Goal: Task Accomplishment & Management: Use online tool/utility

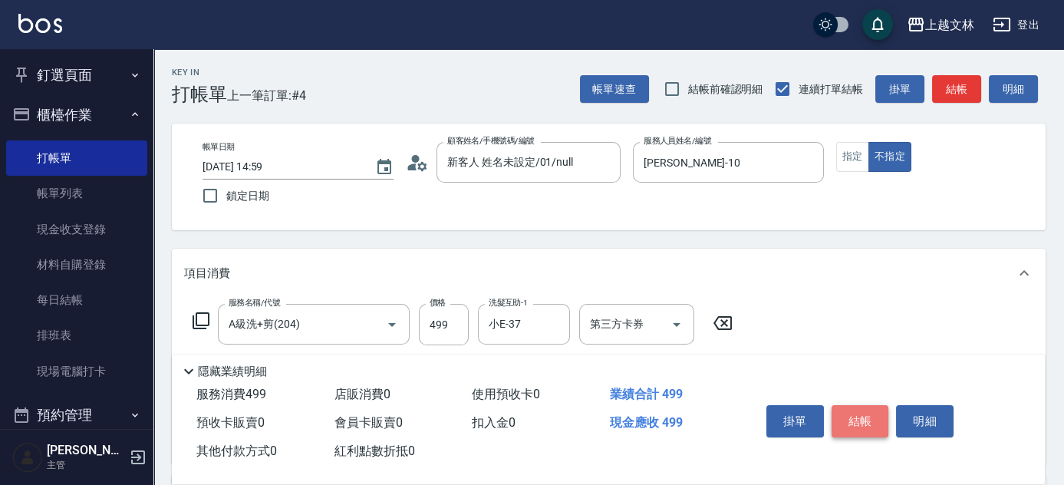
click at [859, 414] on button "結帳" at bounding box center [861, 421] width 58 height 32
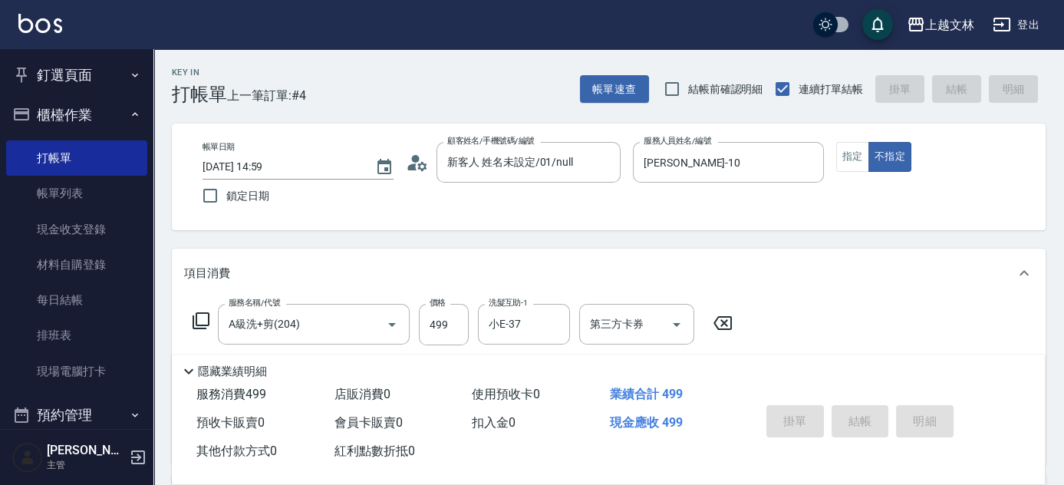
type input "[DATE] 15:52"
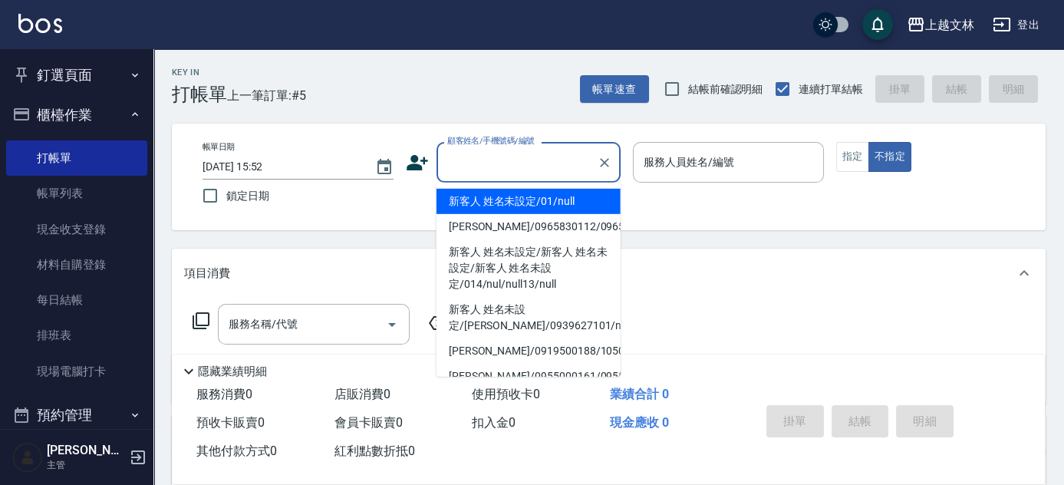
click at [473, 163] on input "顧客姓名/手機號碼/編號" at bounding box center [516, 162] width 147 height 27
type input "新客人 姓名未設定/01/null"
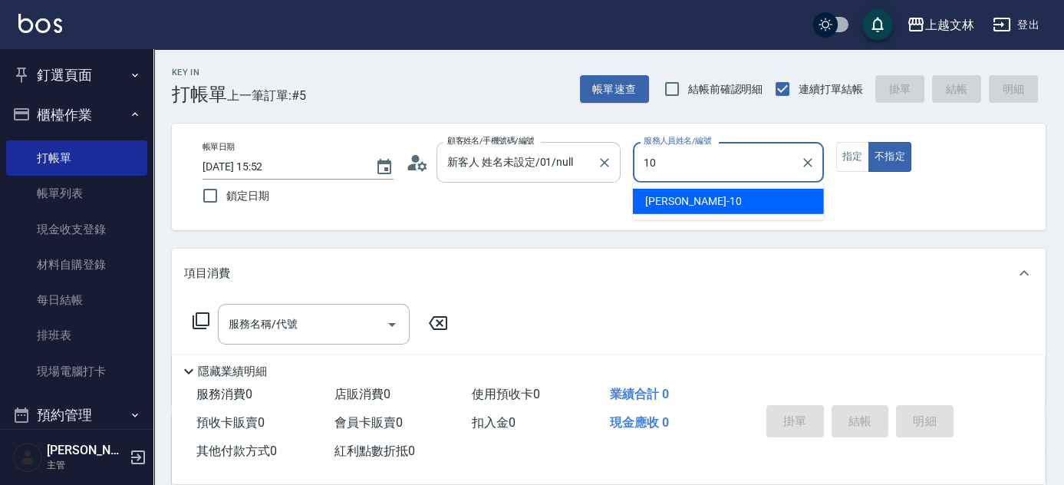
type input "[PERSON_NAME]-10"
type button "false"
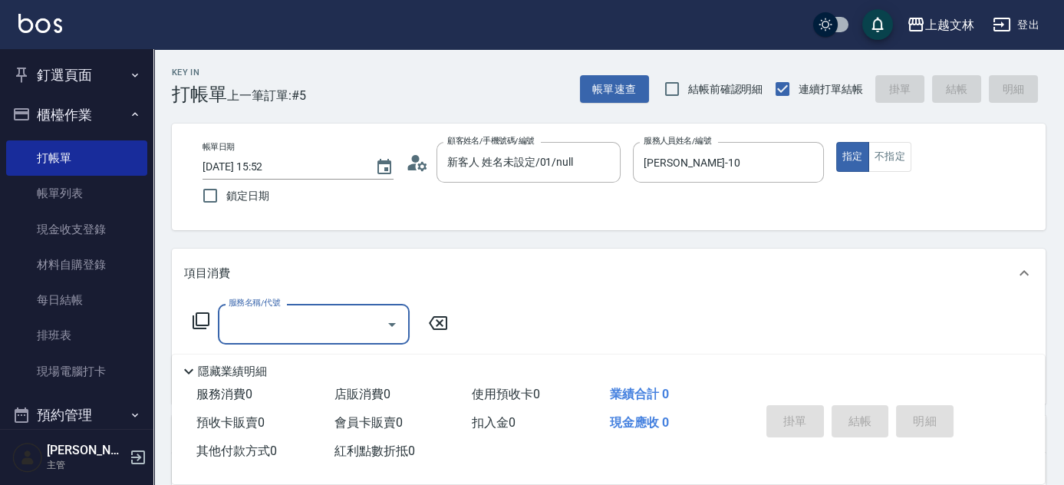
click at [237, 331] on input "服務名稱/代號" at bounding box center [302, 324] width 155 height 27
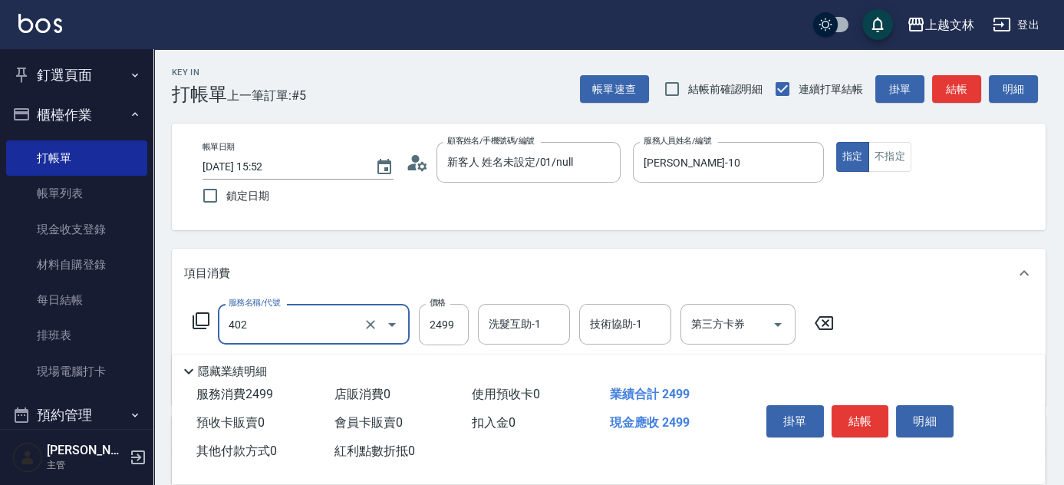
type input "嚴選染髮(402)"
type input "3700"
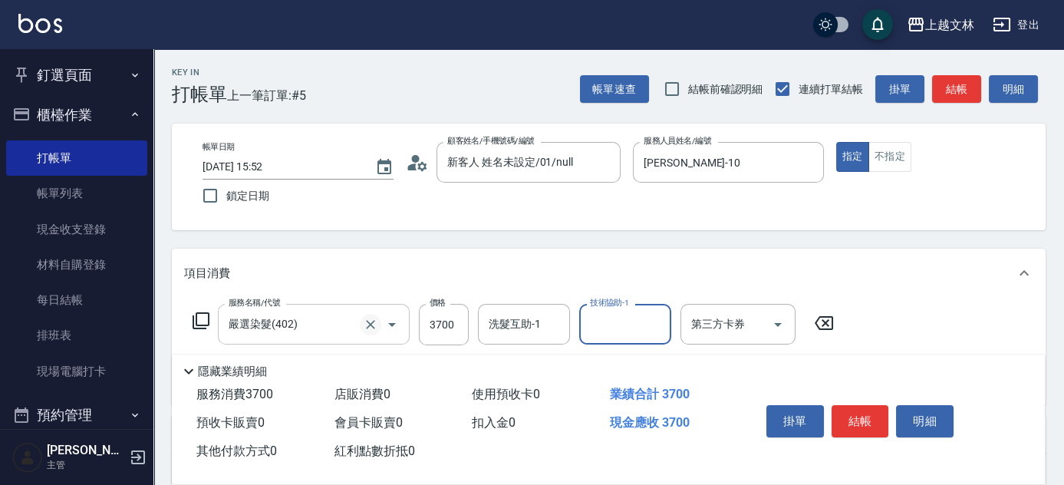
click at [372, 321] on icon "Clear" at bounding box center [370, 324] width 9 height 9
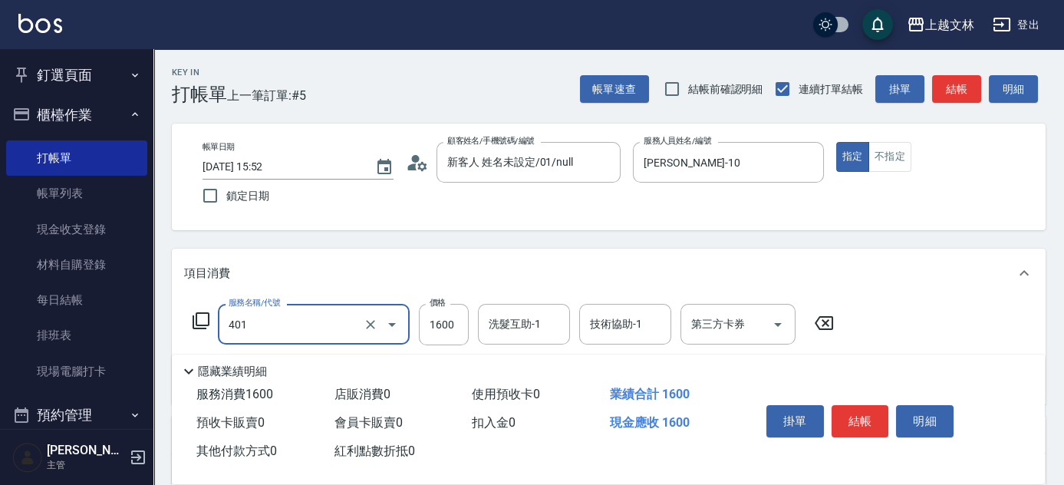
type input "基本染髮(401)"
type input "3700"
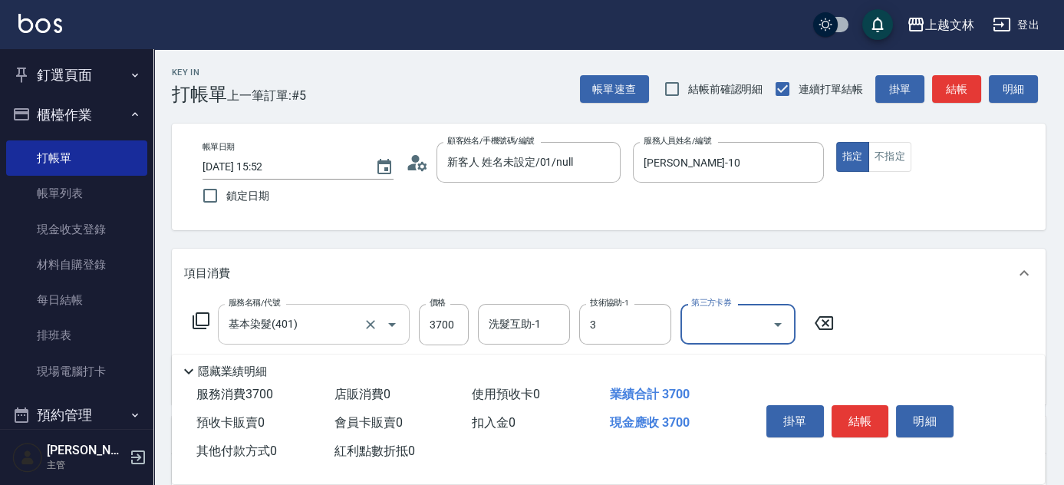
type input "Cherry-3"
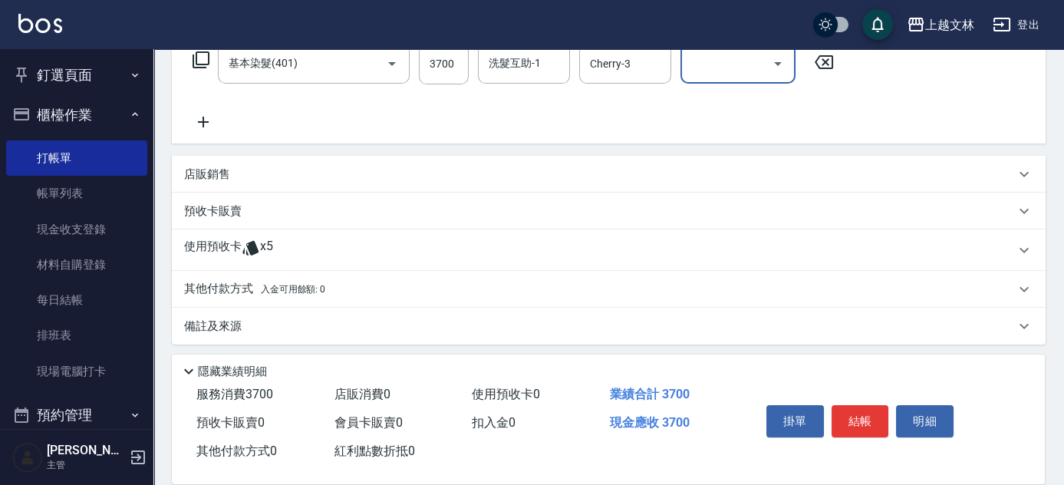
scroll to position [265, 0]
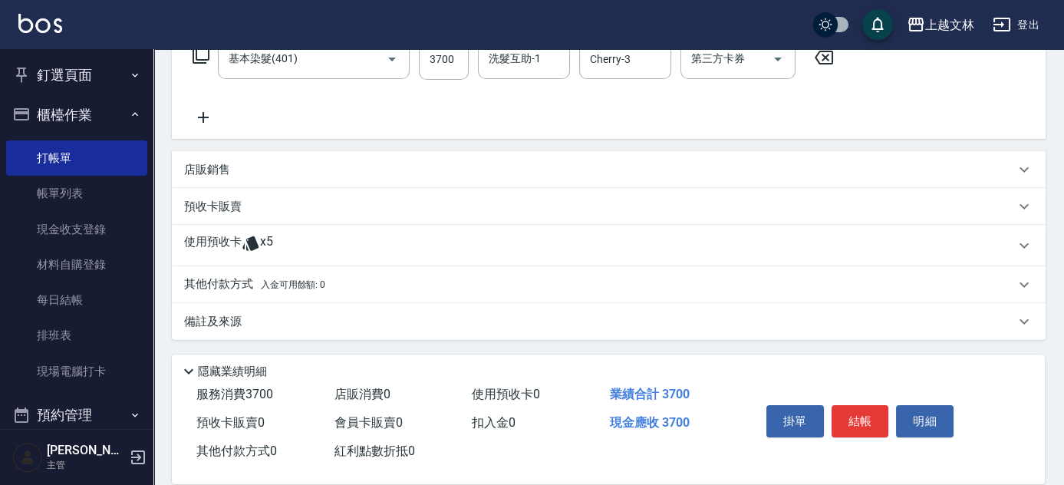
click at [200, 280] on p "其他付款方式 入金可用餘額: 0" at bounding box center [254, 284] width 141 height 17
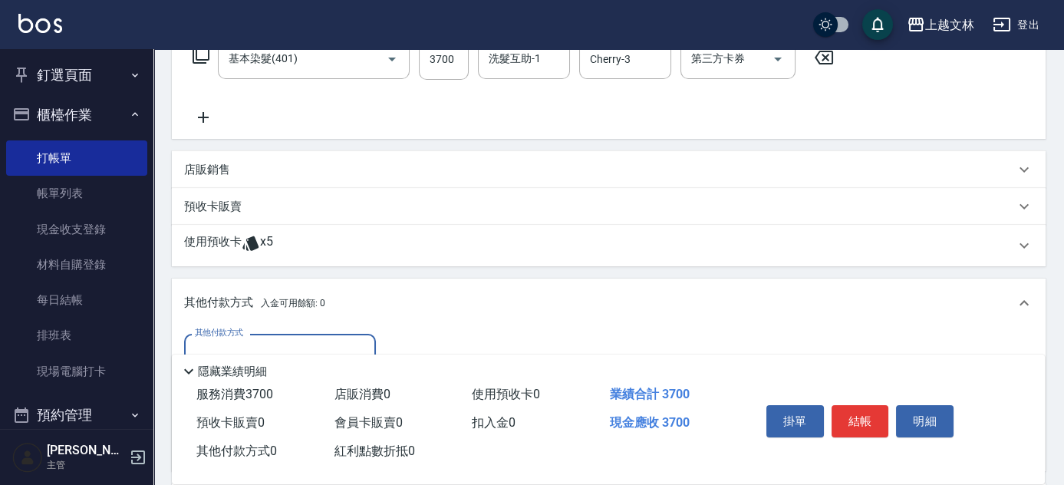
scroll to position [0, 0]
click at [259, 336] on div "其他付款方式" at bounding box center [280, 354] width 192 height 41
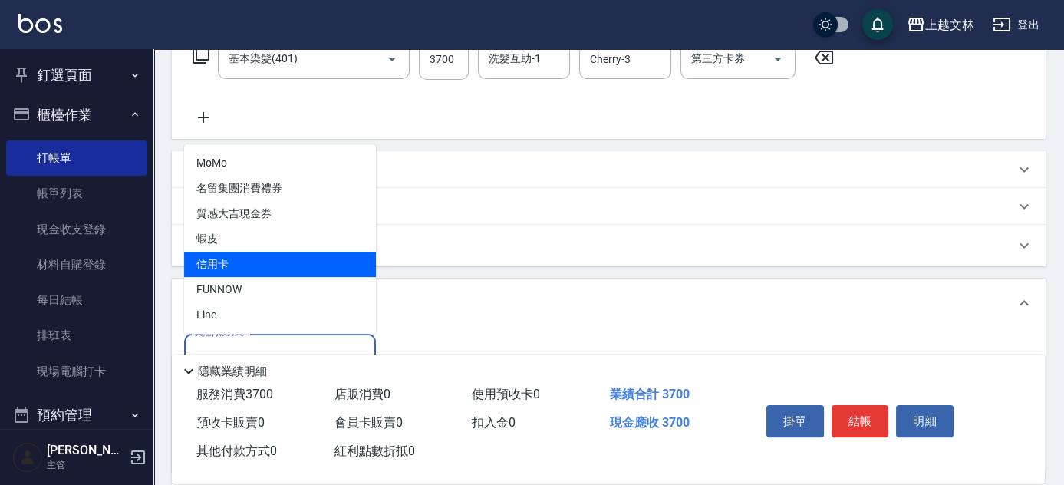
click at [276, 255] on span "信用卡" at bounding box center [280, 264] width 192 height 25
type input "信用卡"
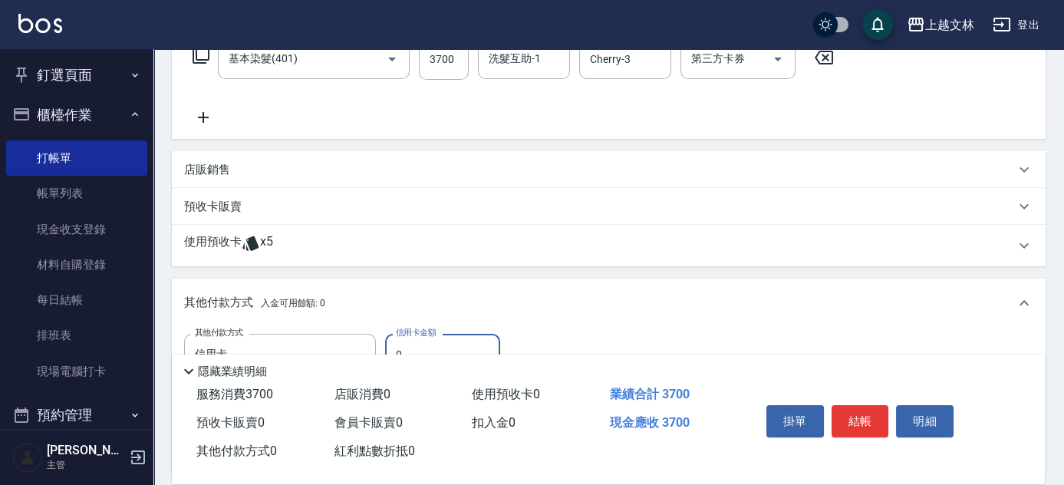
click at [470, 343] on input "0" at bounding box center [442, 354] width 115 height 41
type input "3700"
click at [872, 410] on button "結帳" at bounding box center [861, 421] width 58 height 32
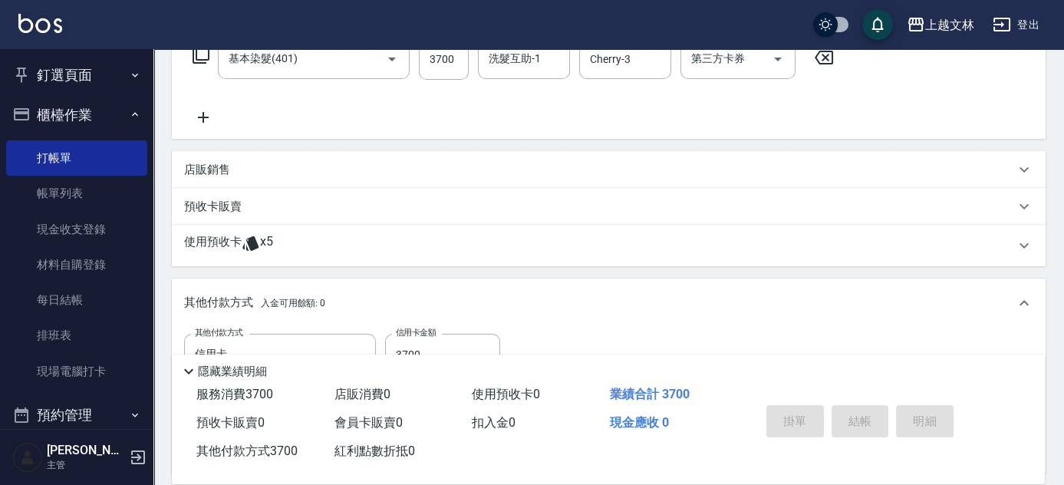
type input "[DATE] 15:54"
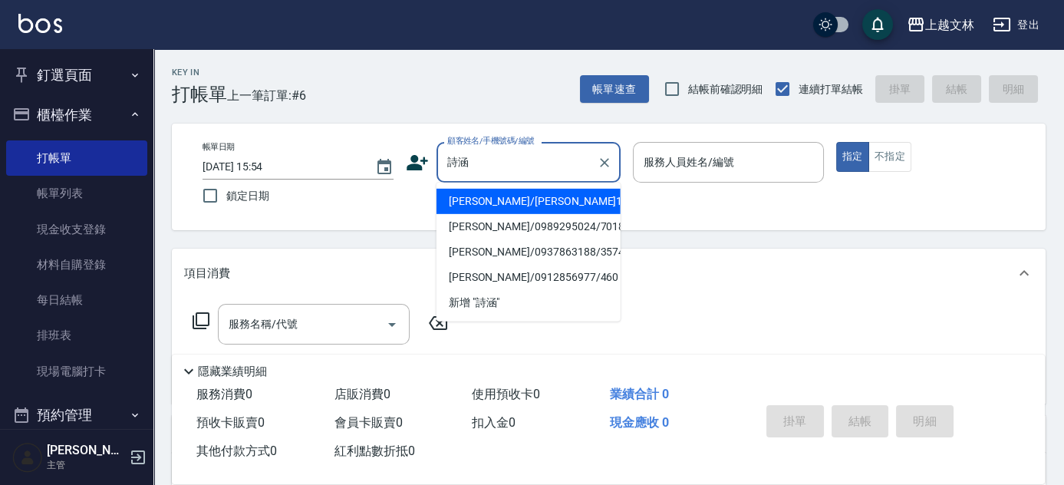
click at [484, 207] on li "[PERSON_NAME]/[PERSON_NAME]1900/1900" at bounding box center [529, 201] width 184 height 25
type input "[PERSON_NAME]/[PERSON_NAME]1900/1900"
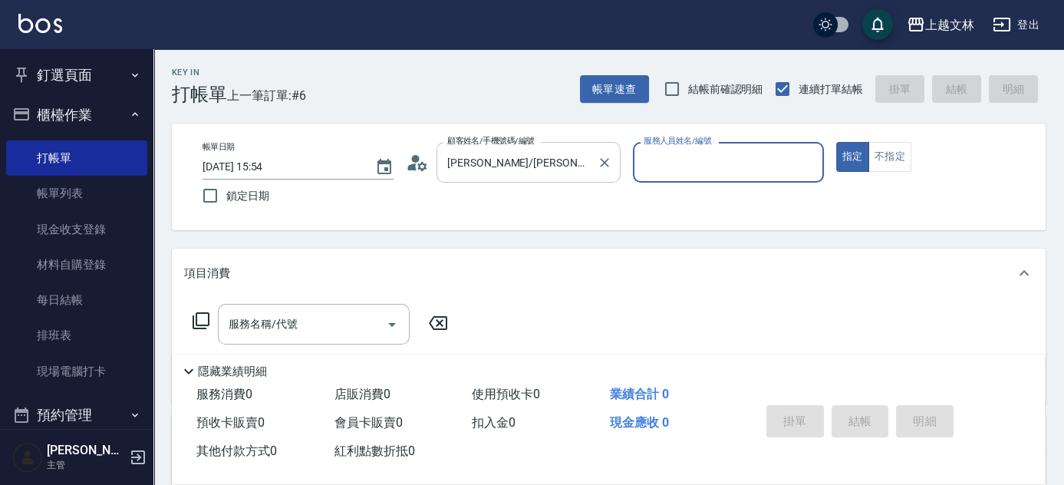
type input "July-13"
click at [263, 314] on input "服務名稱/代號" at bounding box center [302, 324] width 155 height 27
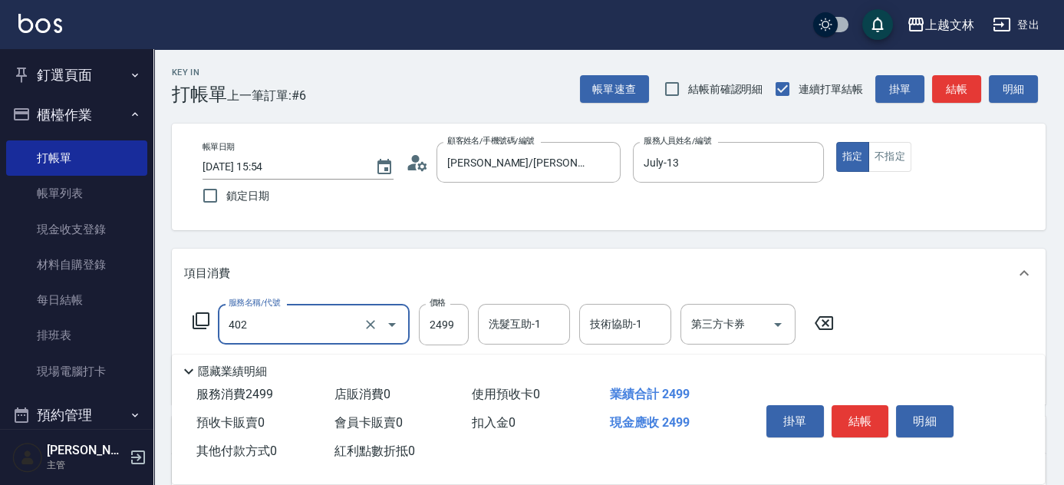
scroll to position [262, 0]
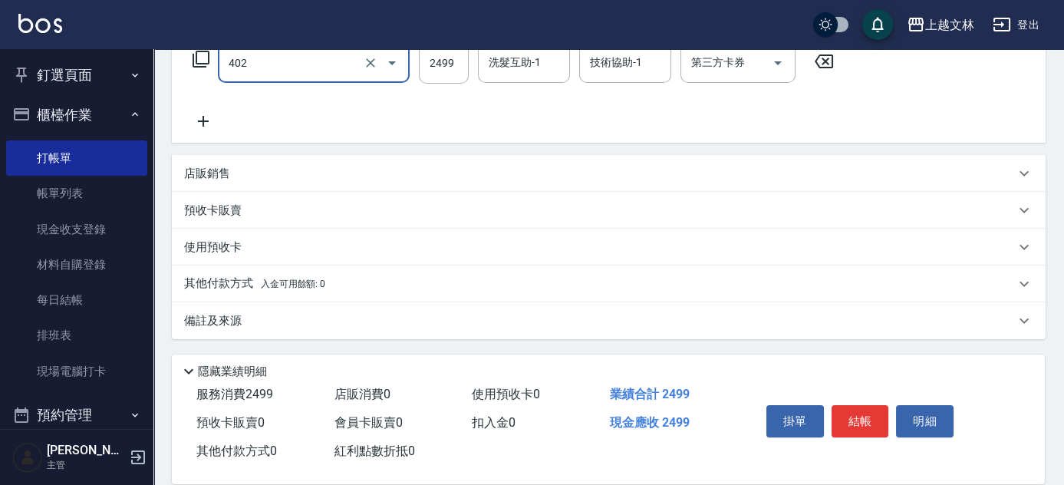
type input "嚴選染髮(402)"
click at [199, 120] on icon at bounding box center [203, 121] width 38 height 18
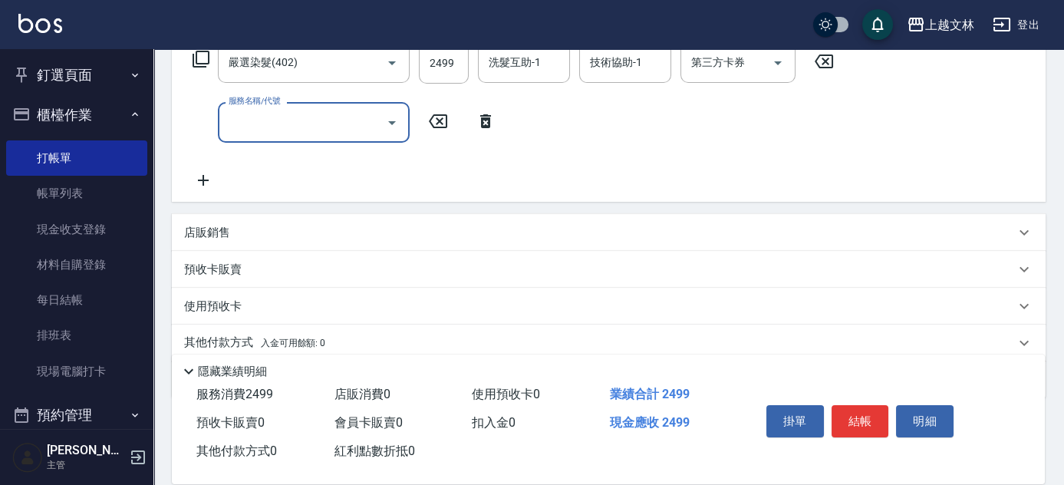
click at [194, 54] on icon at bounding box center [201, 59] width 18 height 18
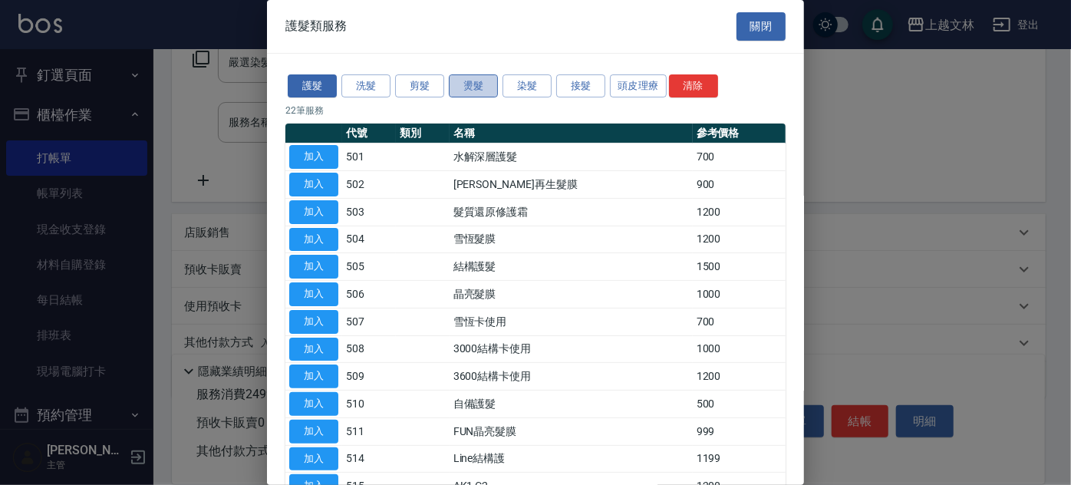
click at [484, 87] on button "燙髮" at bounding box center [473, 86] width 49 height 24
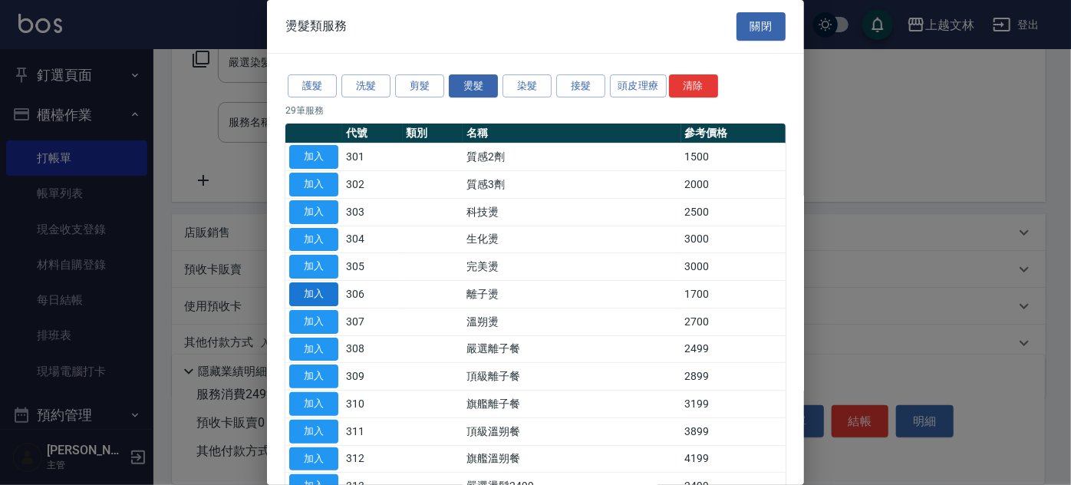
click at [323, 294] on button "加入" at bounding box center [313, 294] width 49 height 24
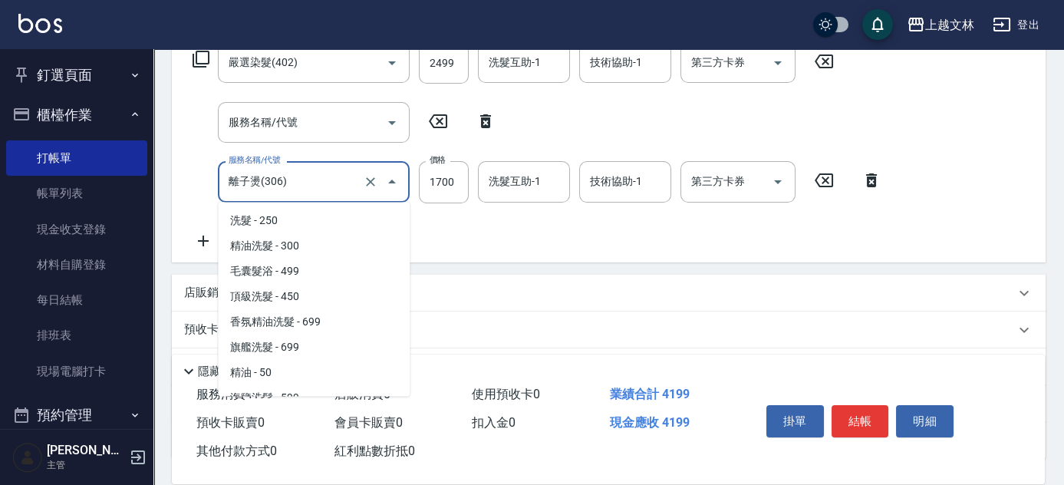
scroll to position [562, 0]
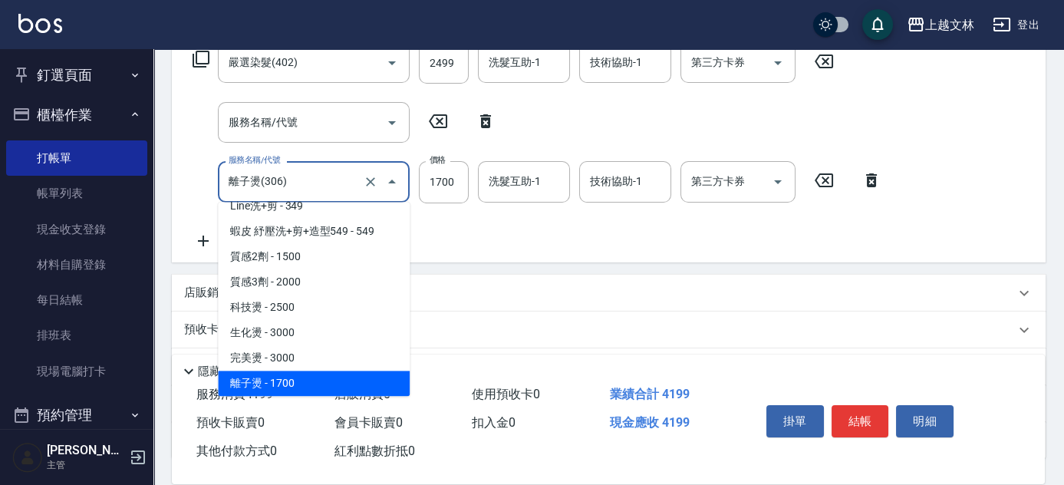
drag, startPoint x: 313, startPoint y: 180, endPoint x: 257, endPoint y: 181, distance: 56.0
click at [257, 181] on input "離子燙(306)" at bounding box center [292, 181] width 135 height 27
click at [242, 182] on input "離子燙(306)" at bounding box center [292, 181] width 135 height 27
drag, startPoint x: 203, startPoint y: 183, endPoint x: 180, endPoint y: 183, distance: 23.0
click at [180, 183] on div "服務名稱/代號 嚴選染髮(402) 服務名稱/代號 價格 2499 價格 洗髮互助-1 洗髮互助-1 技術協助-1 技術協助-1 第三方卡券 第三方卡券 服務…" at bounding box center [609, 149] width 874 height 226
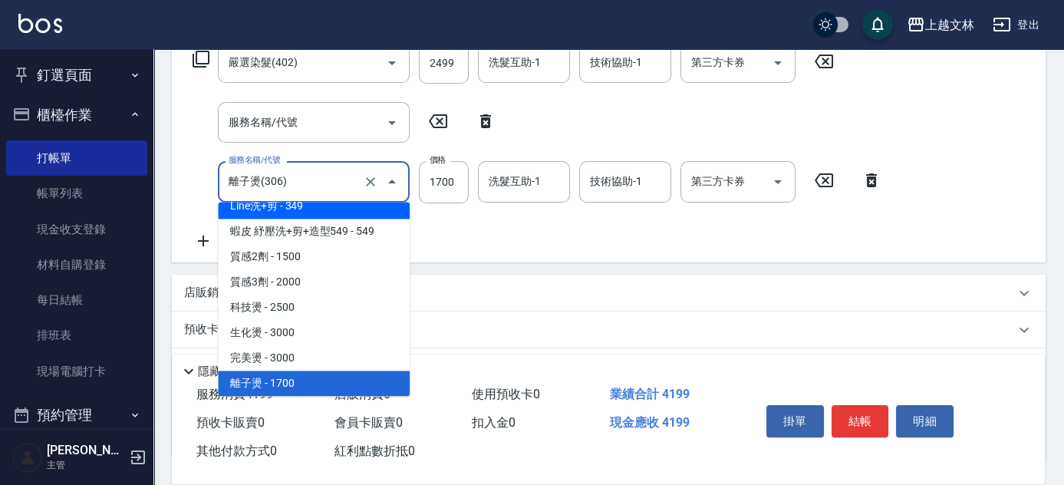
click at [204, 58] on icon at bounding box center [201, 59] width 18 height 18
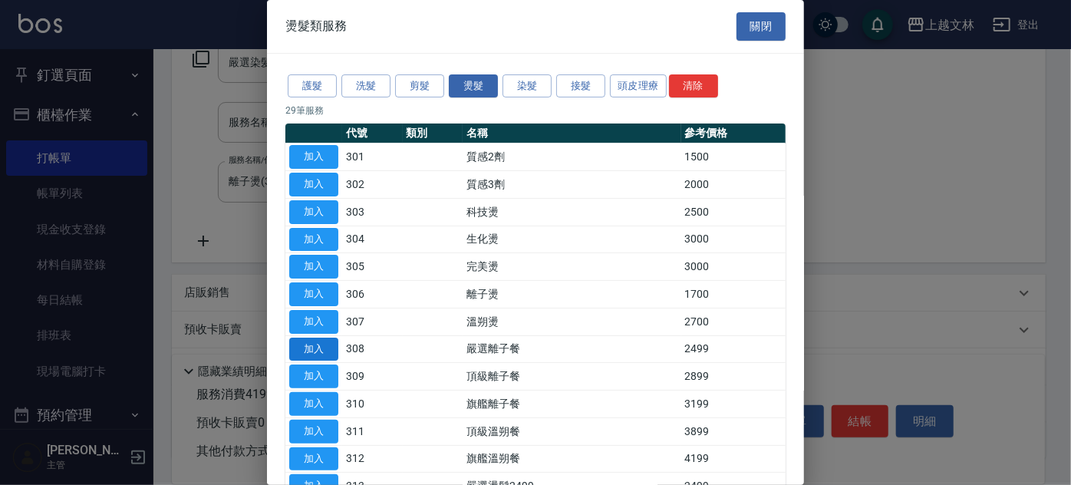
click at [327, 349] on button "加入" at bounding box center [313, 350] width 49 height 24
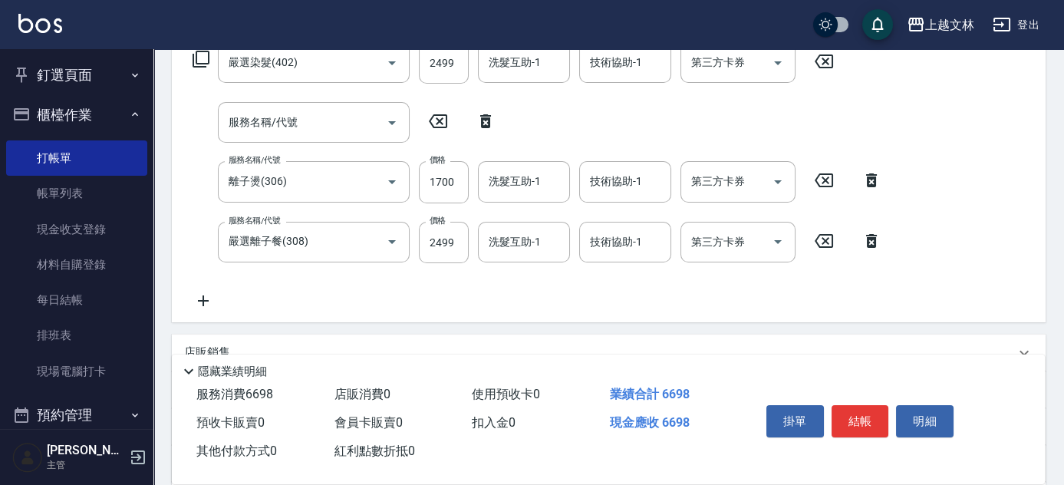
click at [881, 187] on icon at bounding box center [871, 180] width 38 height 18
type input "嚴選離子餐(308)"
type input "2499"
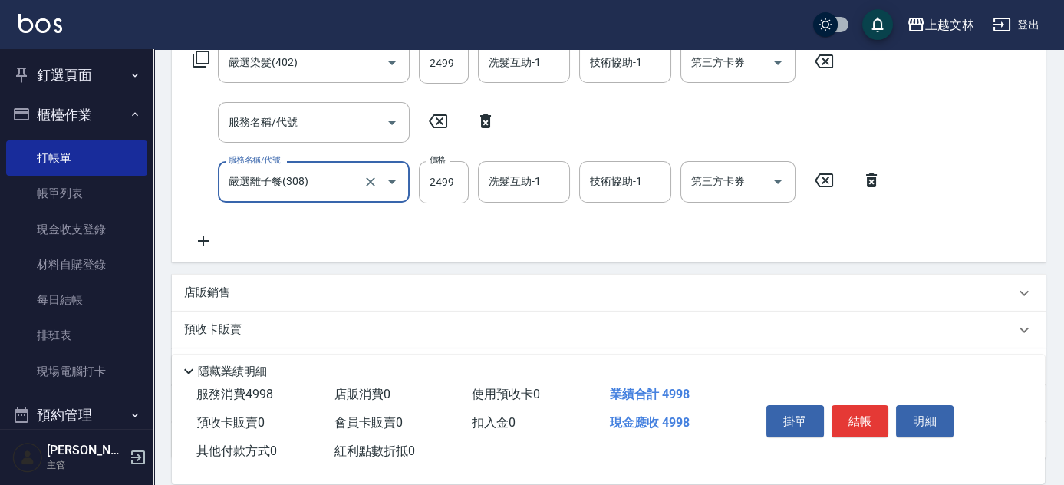
click at [364, 61] on icon "Clear" at bounding box center [370, 62] width 15 height 15
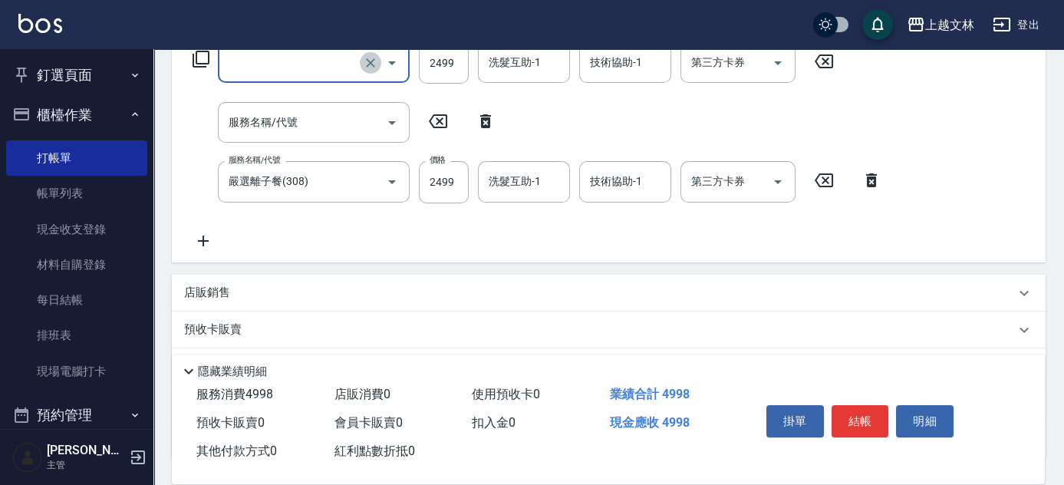
click at [364, 58] on icon "Clear" at bounding box center [370, 62] width 15 height 15
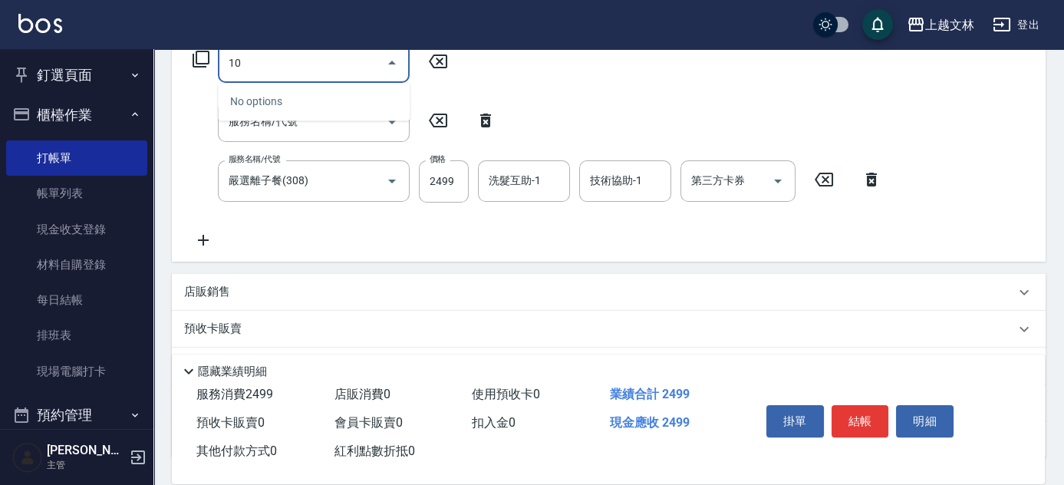
drag, startPoint x: 353, startPoint y: 59, endPoint x: 108, endPoint y: -12, distance: 254.7
click at [108, 0] on html "上越文[PERSON_NAME]出 釘選頁面 店家日報表 設計師排行榜 每日結帳 櫃檯作業 打帳單 帳單列表 現金收支登錄 材料自購登錄 每日結帳 排班表 現…" at bounding box center [532, 170] width 1064 height 865
type input "1"
click at [437, 186] on input "2499" at bounding box center [444, 181] width 50 height 41
type input "基本染髮(401)"
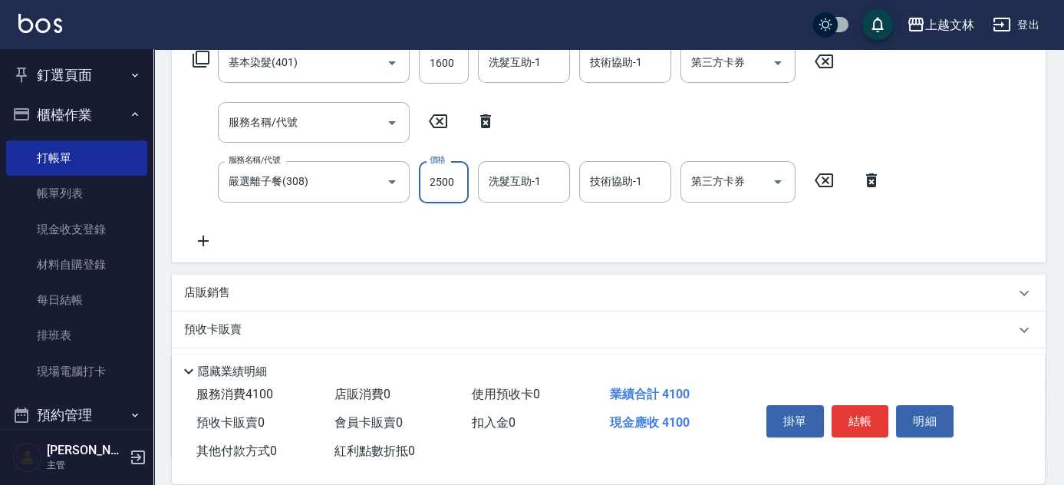
type input "2500"
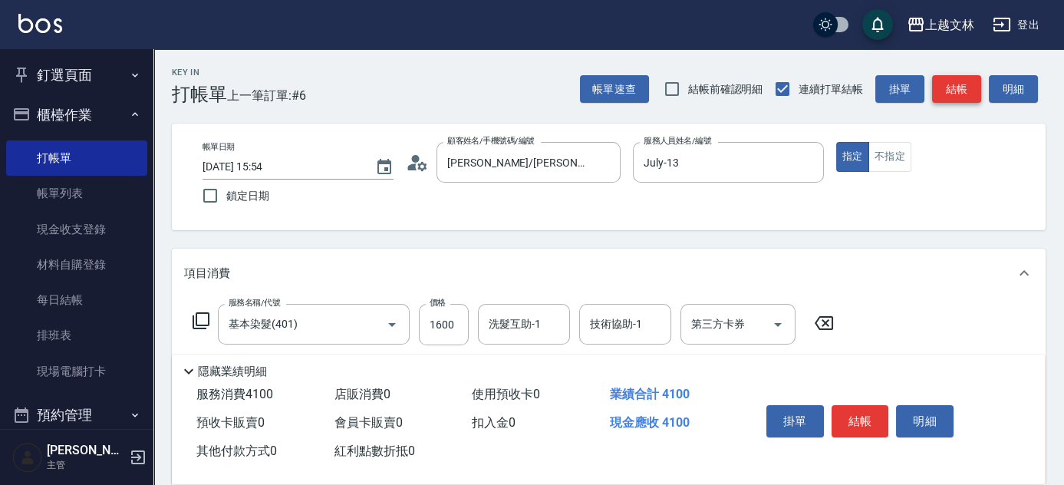
click at [947, 91] on button "結帳" at bounding box center [956, 89] width 49 height 28
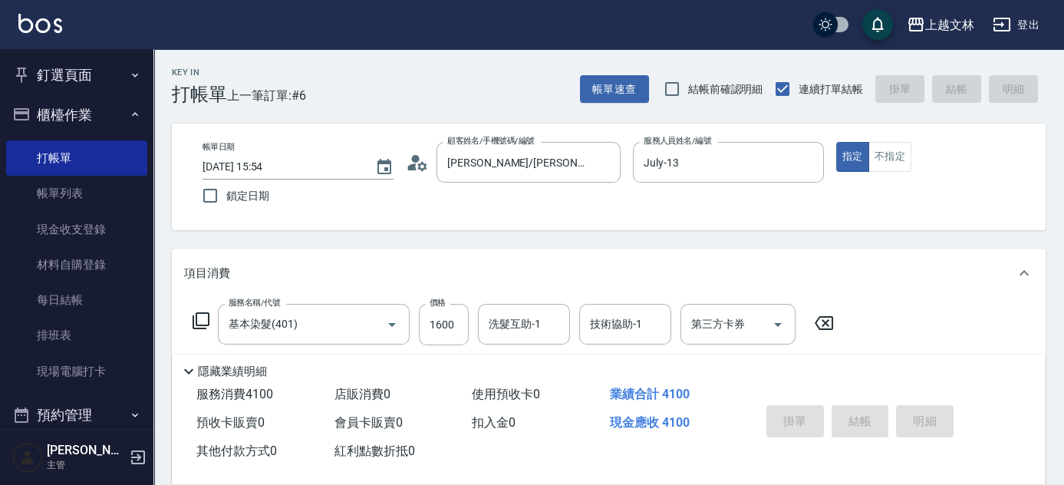
type input "[DATE] 15:56"
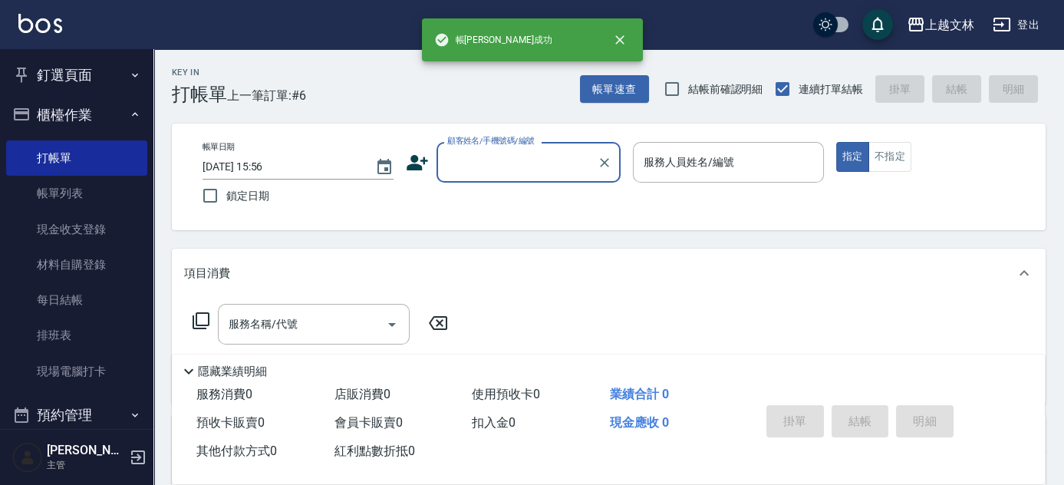
click at [73, 118] on button "櫃檯作業" at bounding box center [76, 115] width 141 height 40
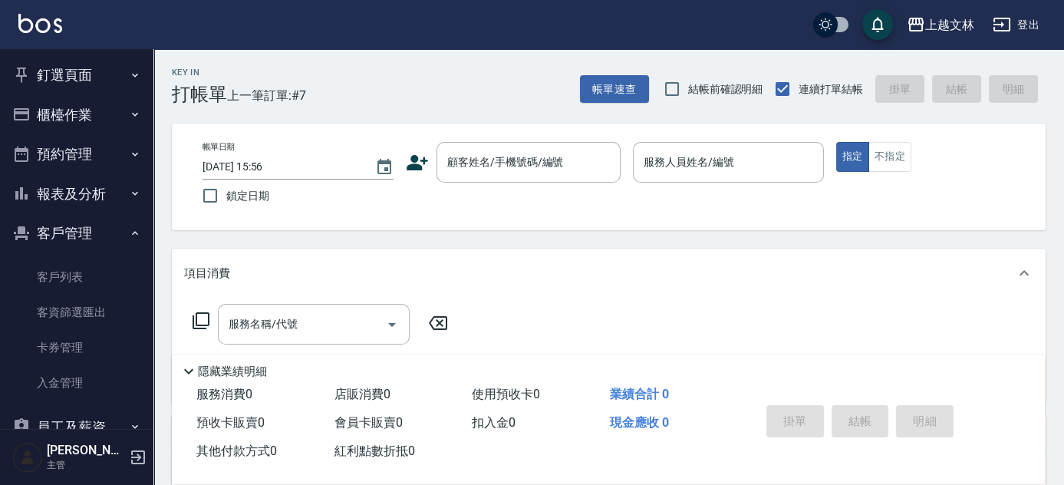
click at [122, 198] on button "報表及分析" at bounding box center [76, 194] width 141 height 40
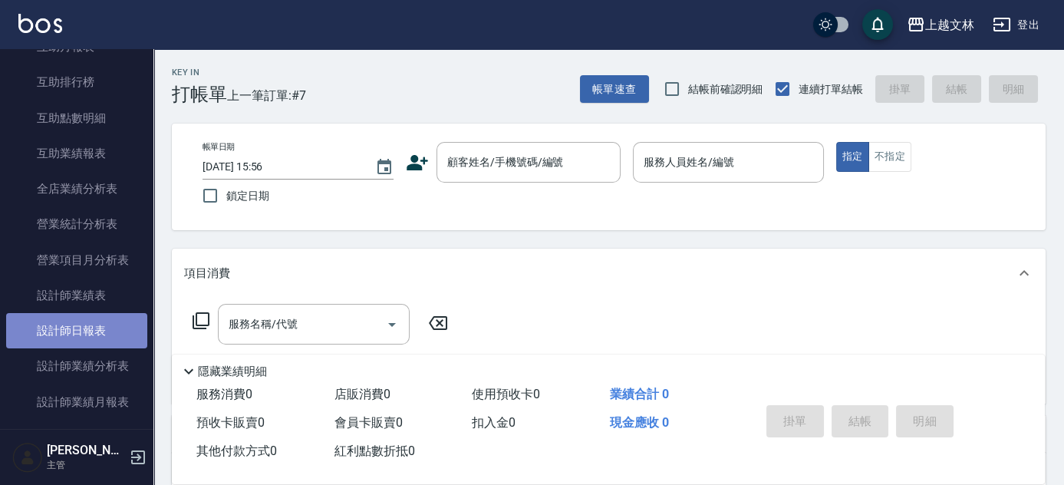
click at [124, 328] on link "設計師日報表" at bounding box center [76, 330] width 141 height 35
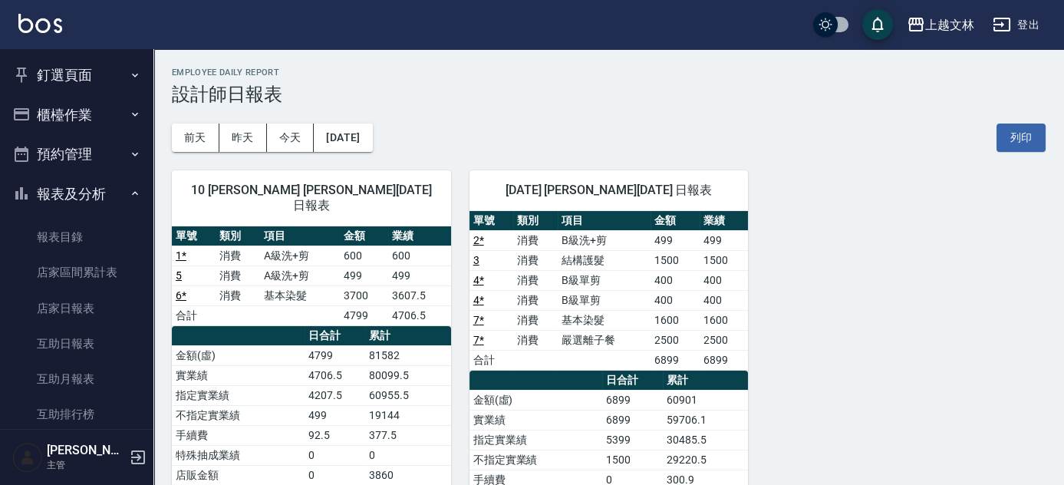
click at [129, 118] on icon "button" at bounding box center [135, 114] width 12 height 12
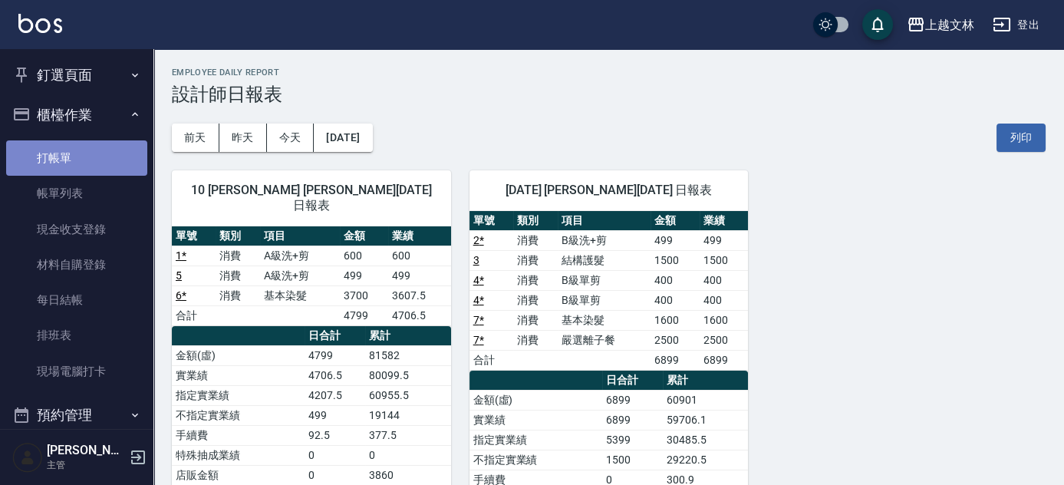
click at [119, 150] on link "打帳單" at bounding box center [76, 157] width 141 height 35
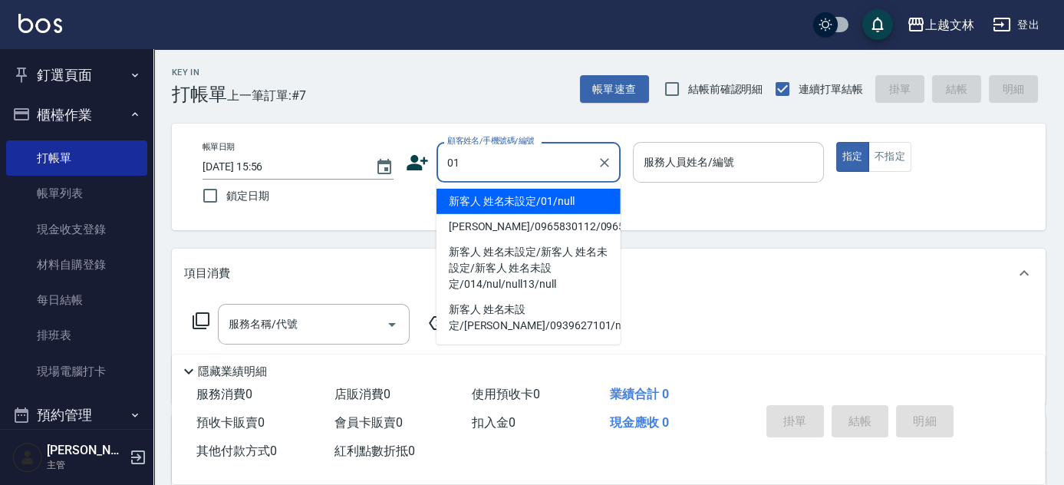
type input "新客人 姓名未設定/01/null"
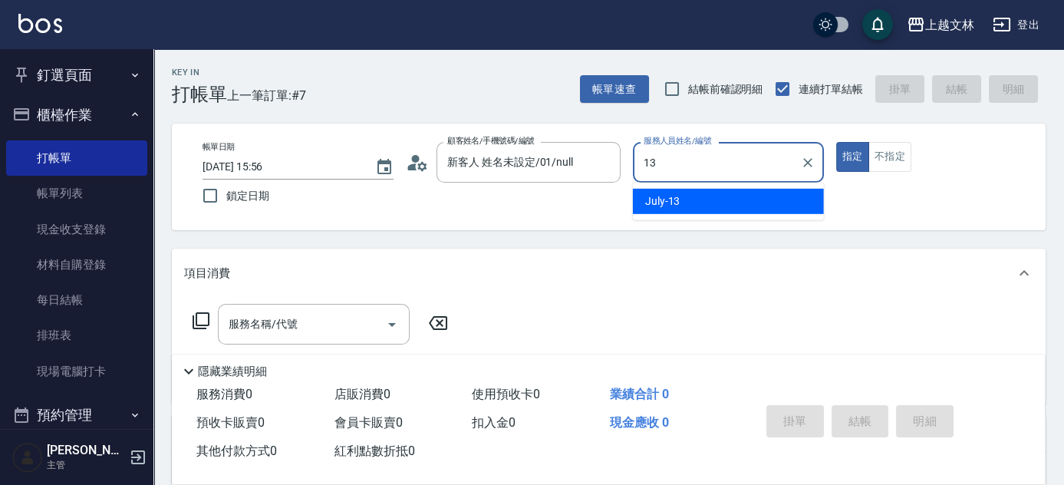
type input "July-13"
type button "true"
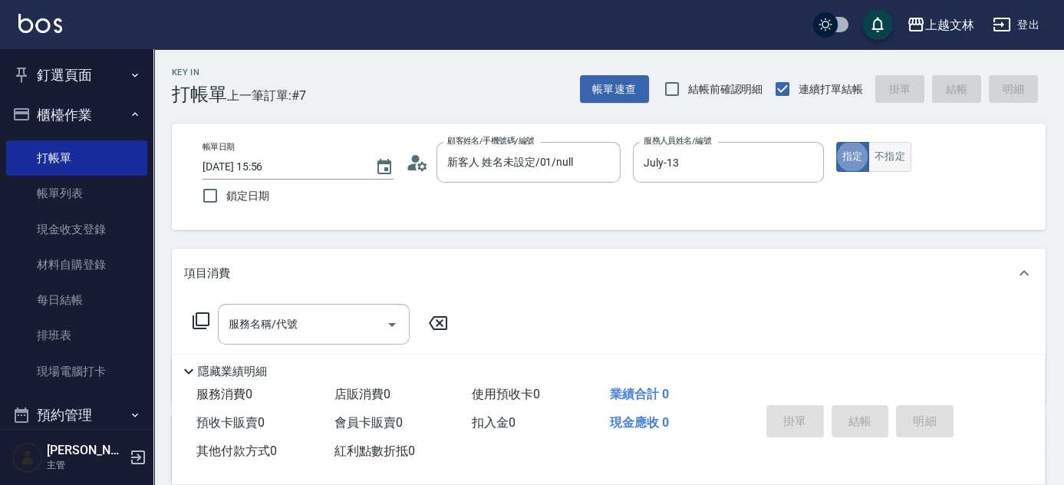
click at [889, 165] on button "不指定" at bounding box center [890, 157] width 43 height 30
click at [324, 324] on input "服務名稱/代號" at bounding box center [302, 324] width 155 height 27
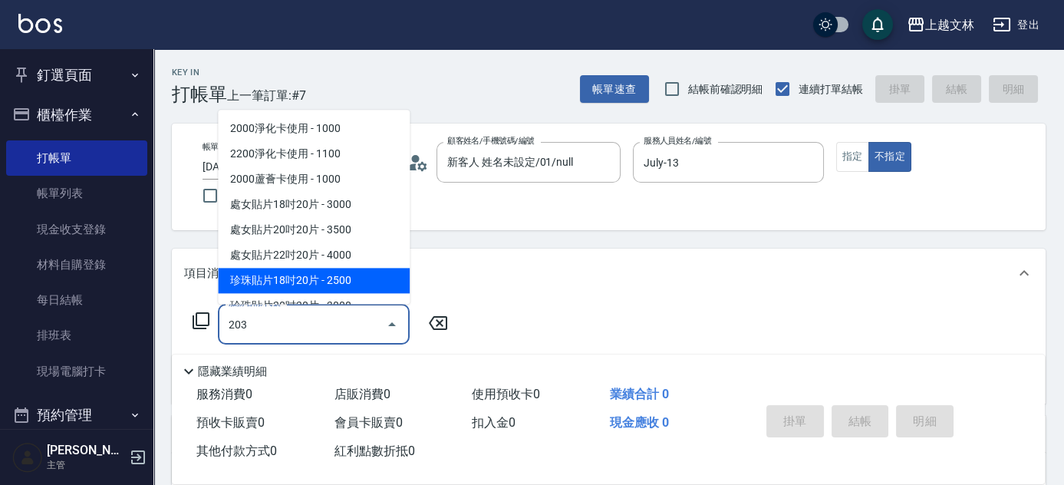
type input "B級洗+剪(203)"
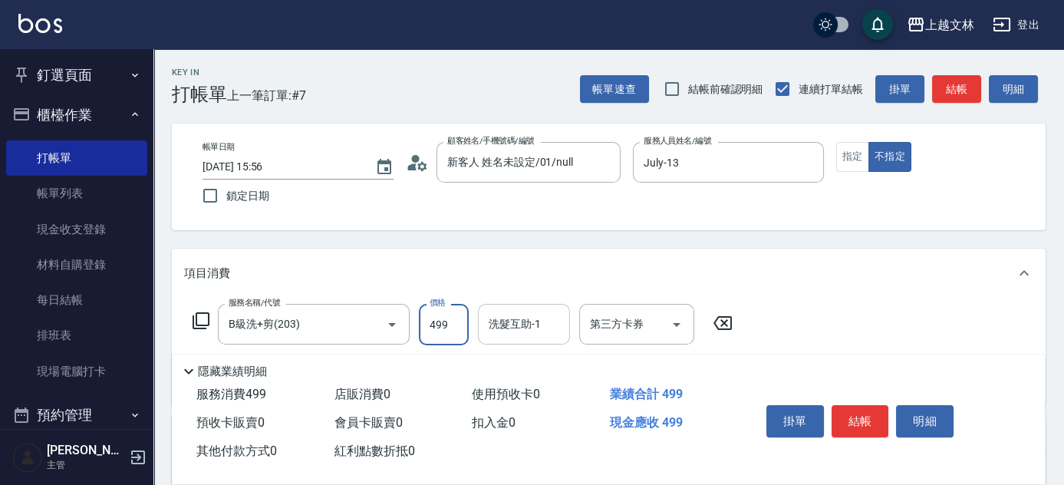
click at [503, 331] on input "洗髮互助-1" at bounding box center [524, 324] width 78 height 27
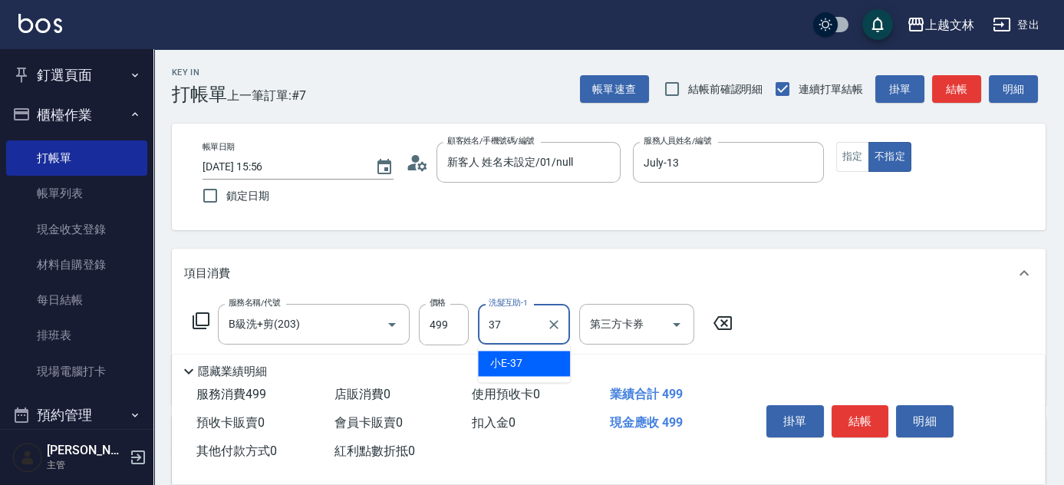
type input "小E-37"
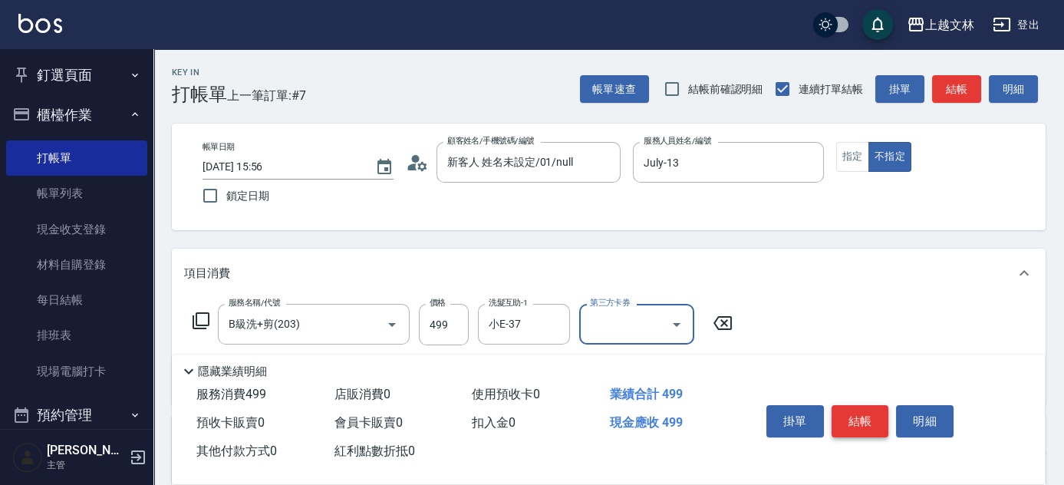
click at [844, 414] on button "結帳" at bounding box center [861, 421] width 58 height 32
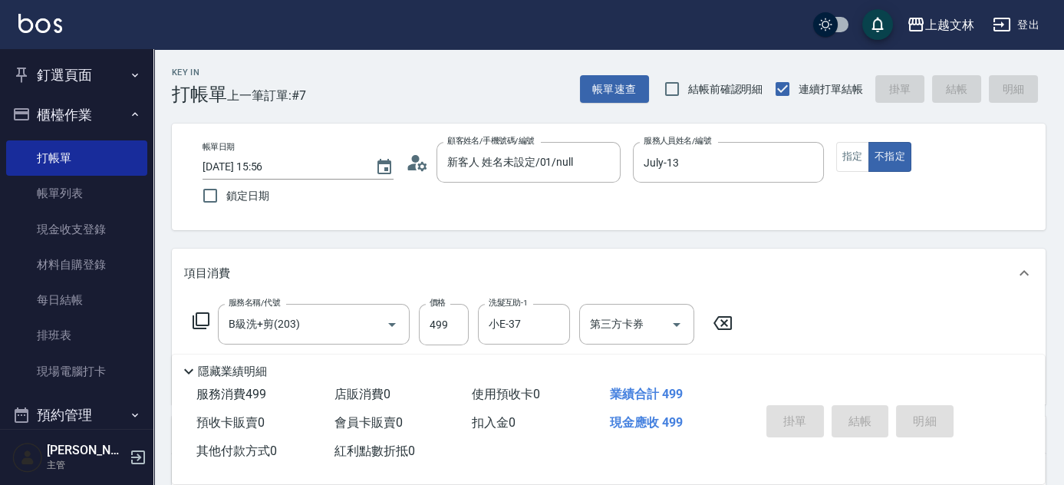
type input "[DATE] 16:13"
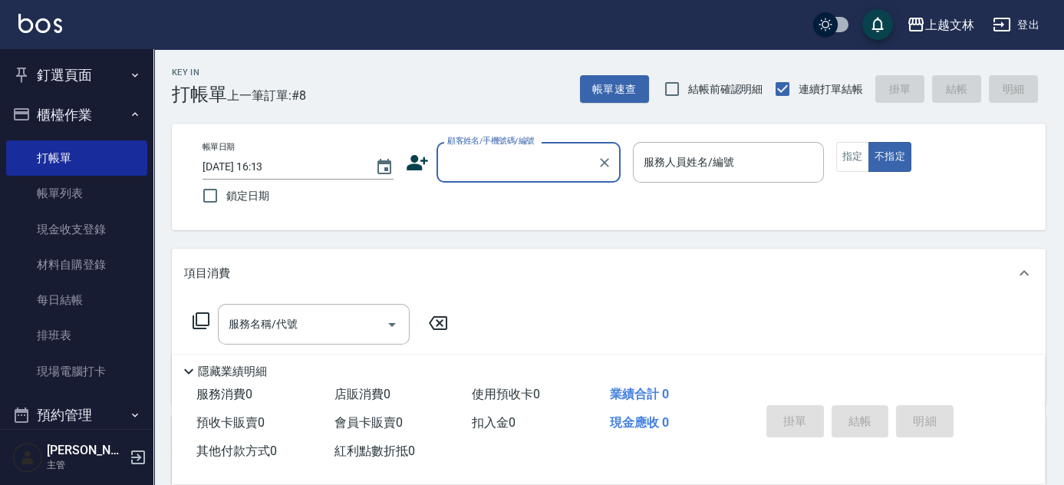
click at [98, 109] on button "櫃檯作業" at bounding box center [76, 115] width 141 height 40
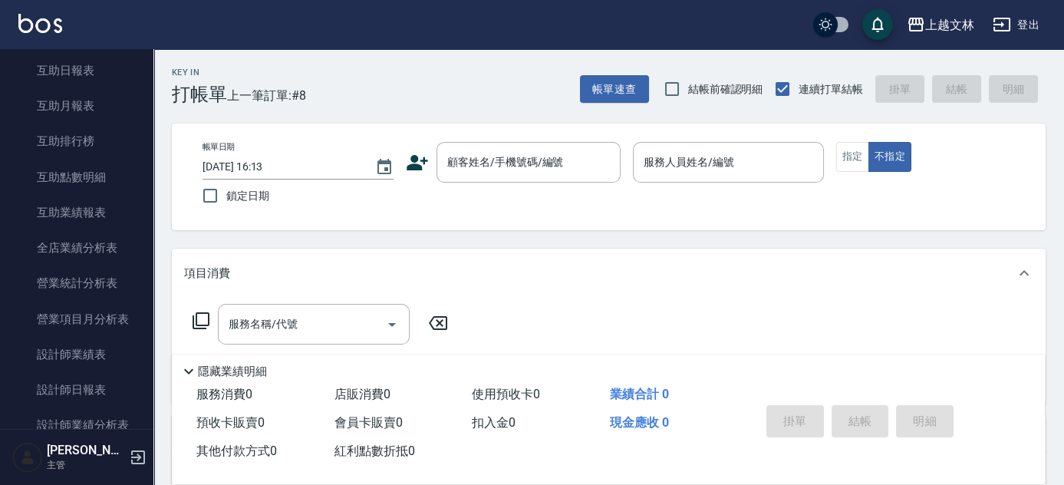
scroll to position [332, 0]
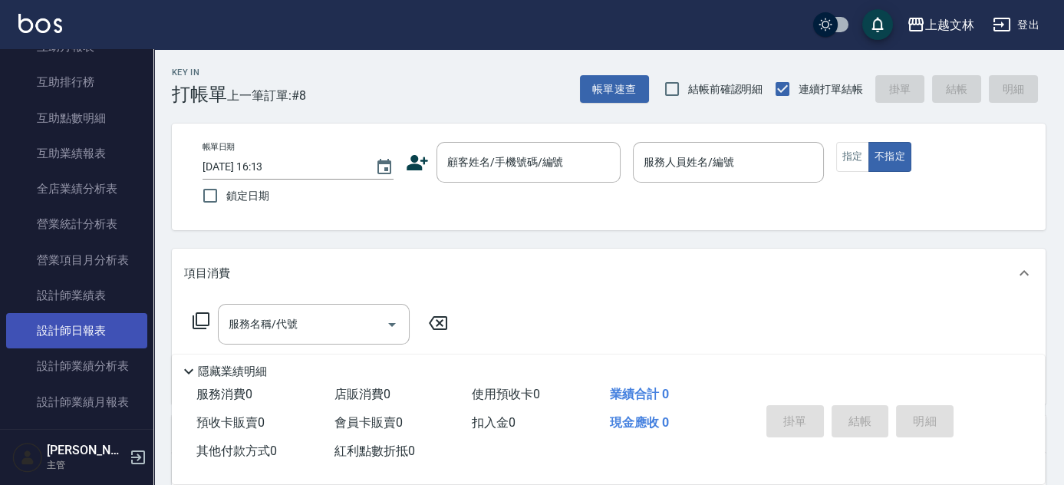
click at [114, 331] on link "設計師日報表" at bounding box center [76, 330] width 141 height 35
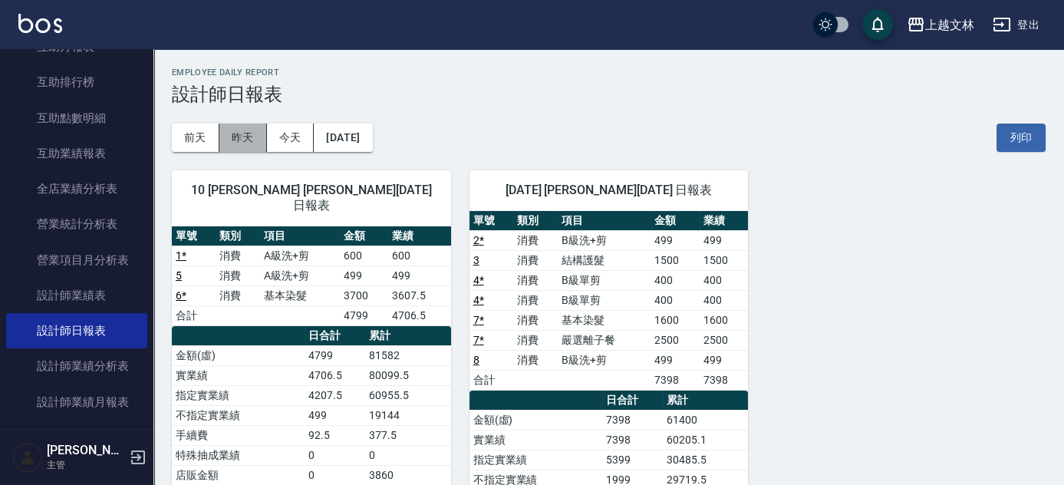
click at [255, 142] on button "昨天" at bounding box center [243, 138] width 48 height 28
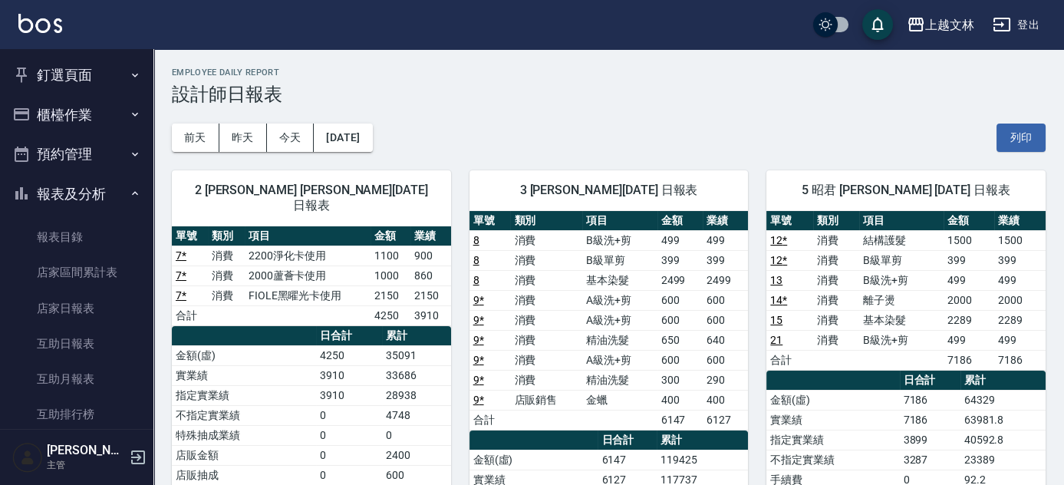
click at [118, 193] on button "報表及分析" at bounding box center [76, 194] width 141 height 40
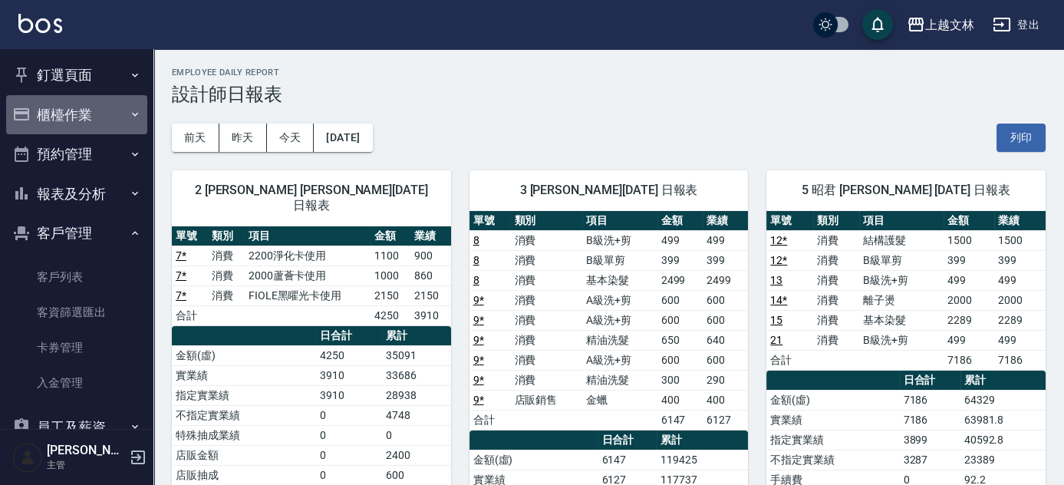
click at [80, 118] on button "櫃檯作業" at bounding box center [76, 115] width 141 height 40
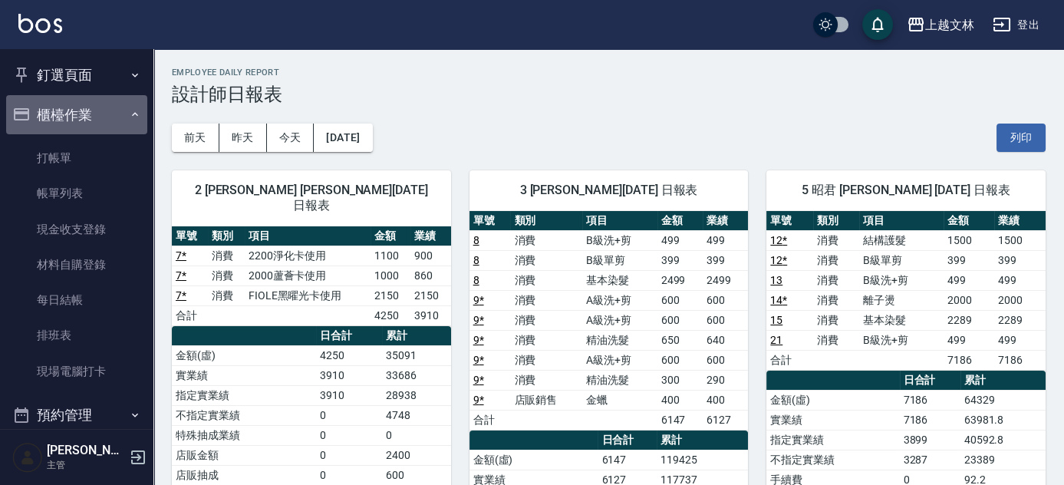
click at [90, 117] on button "櫃檯作業" at bounding box center [76, 115] width 141 height 40
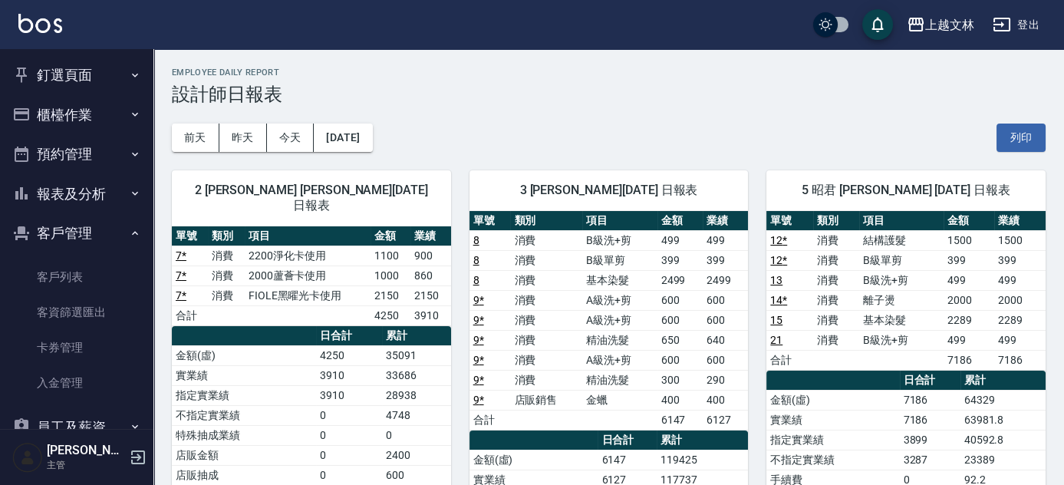
click at [301, 155] on div "2 [PERSON_NAME] [PERSON_NAME][DATE] 日報表 單號 類別 項目 金額 業績 7 * 消費 2200淨化卡使用 1100 90…" at bounding box center [302, 470] width 298 height 636
click at [299, 140] on button "今天" at bounding box center [291, 138] width 48 height 28
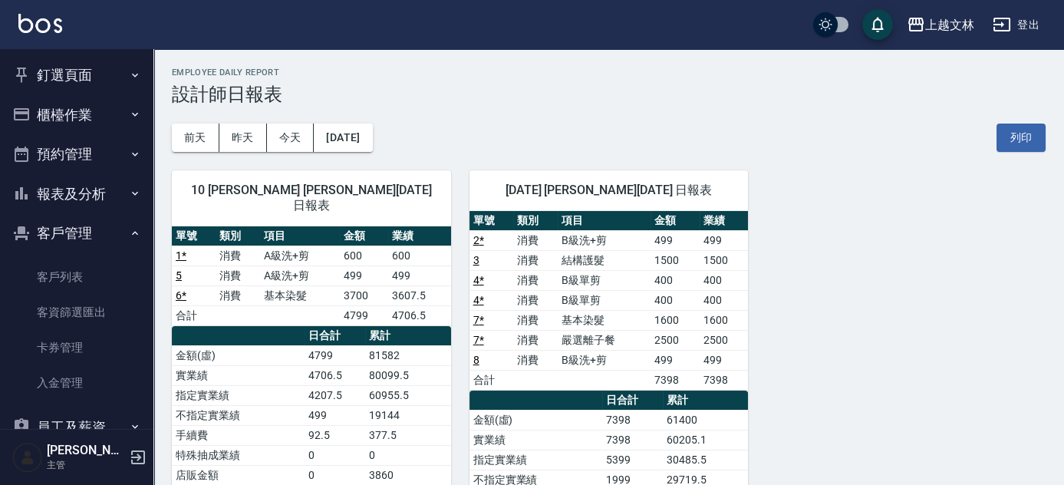
click at [53, 114] on button "櫃檯作業" at bounding box center [76, 115] width 141 height 40
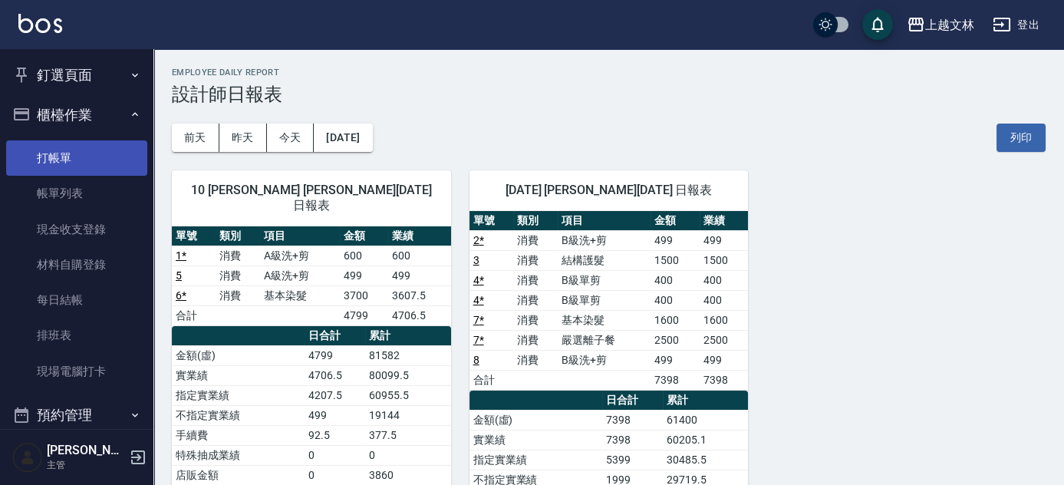
click at [74, 157] on link "打帳單" at bounding box center [76, 157] width 141 height 35
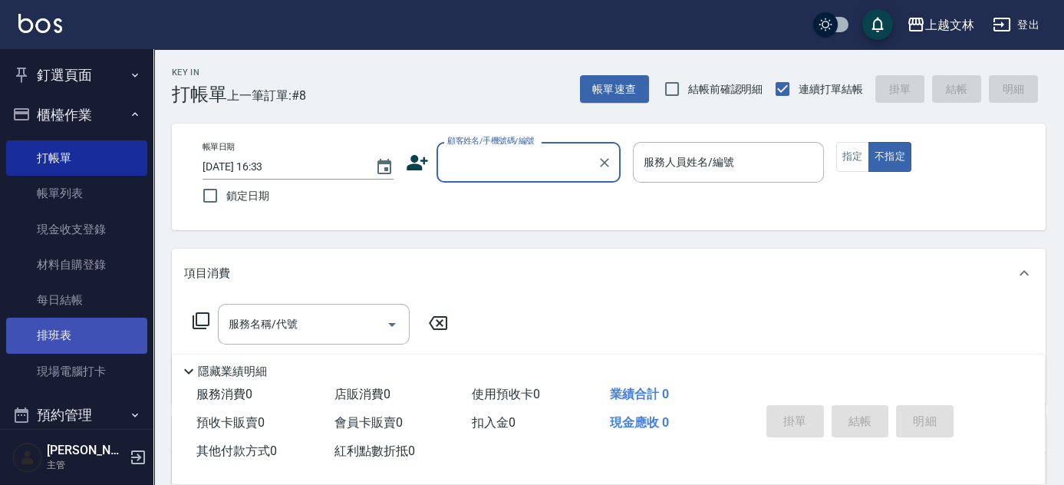
click at [105, 347] on link "排班表" at bounding box center [76, 335] width 141 height 35
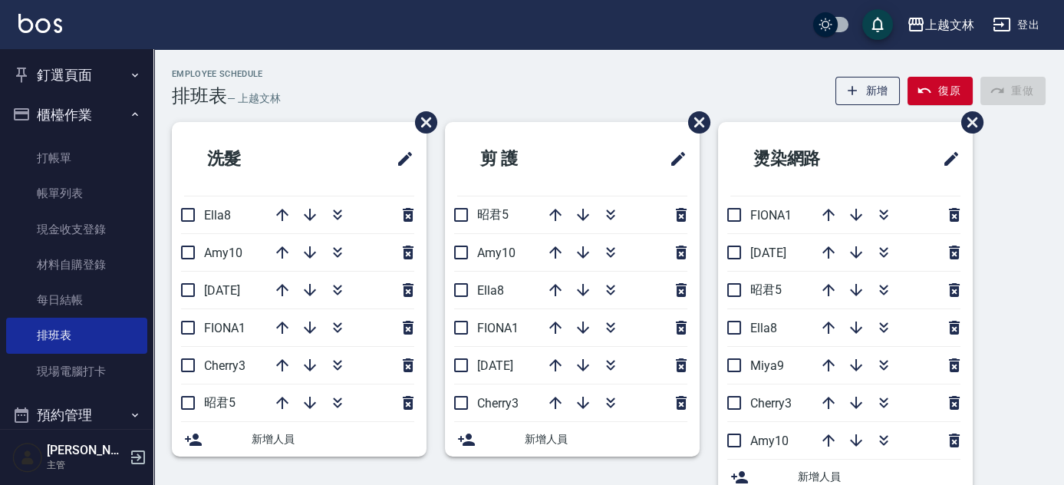
click at [26, 112] on icon "button" at bounding box center [21, 114] width 15 height 12
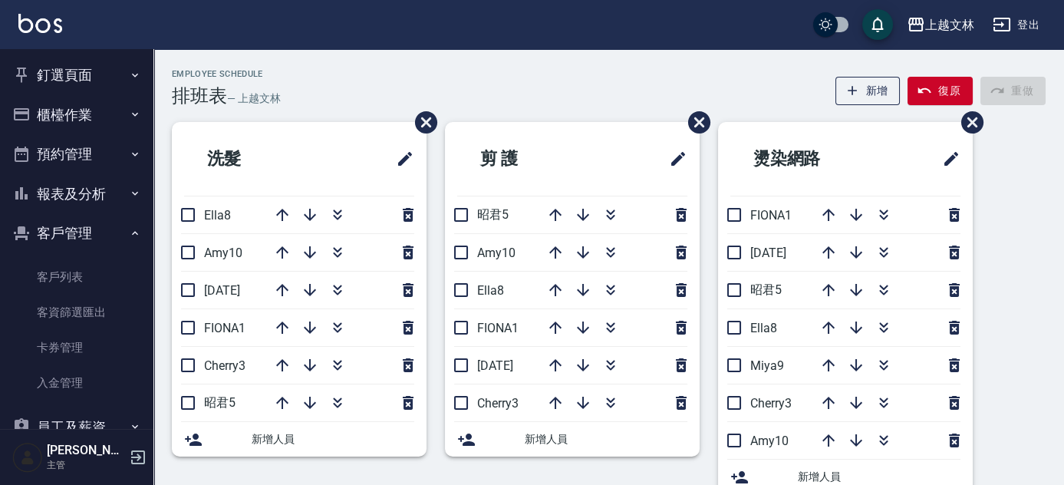
click at [106, 235] on button "客戶管理" at bounding box center [76, 233] width 141 height 40
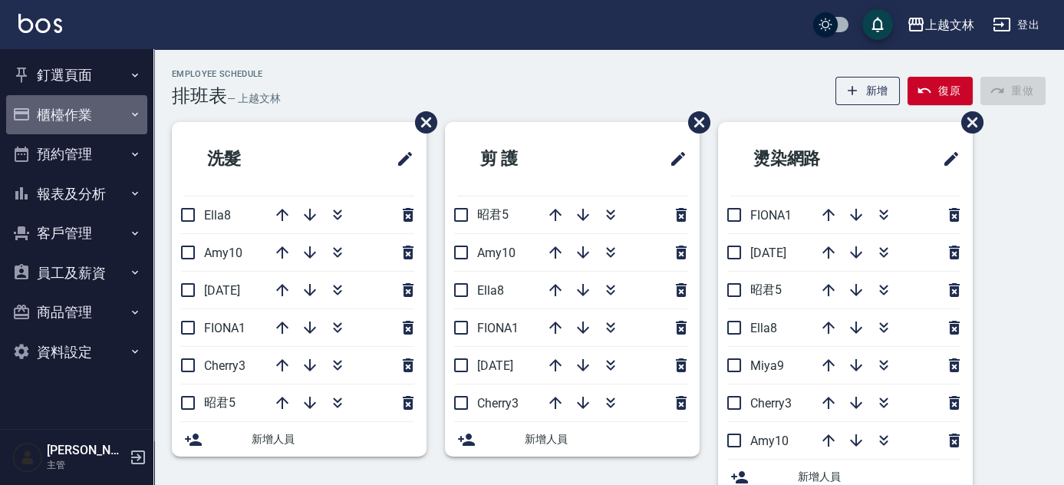
click at [127, 114] on button "櫃檯作業" at bounding box center [76, 115] width 141 height 40
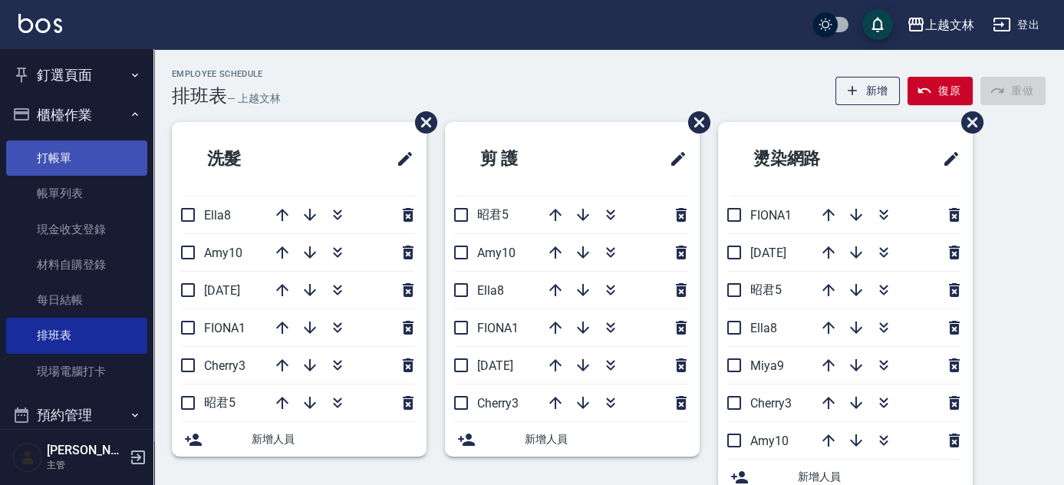
click at [132, 147] on link "打帳單" at bounding box center [76, 157] width 141 height 35
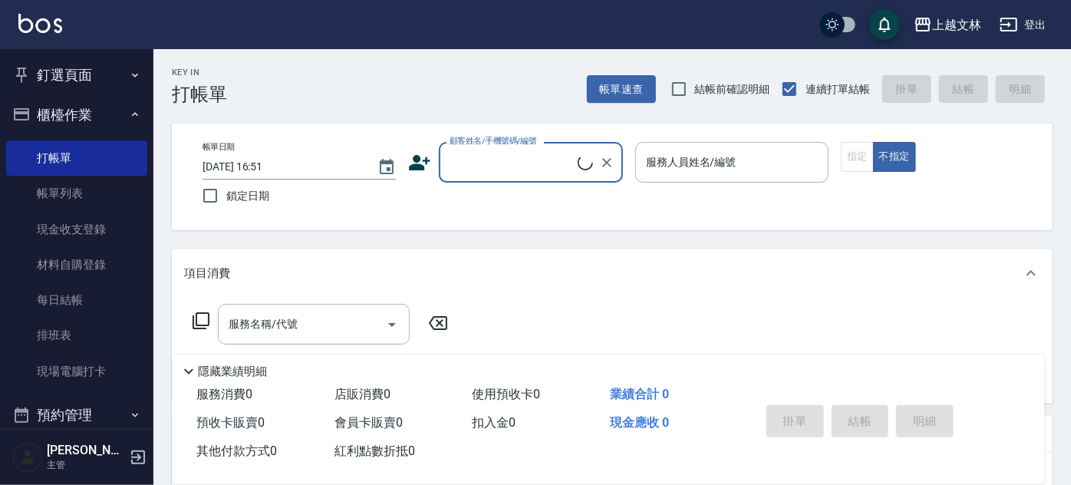
click at [117, 98] on button "櫃檯作業" at bounding box center [76, 115] width 141 height 40
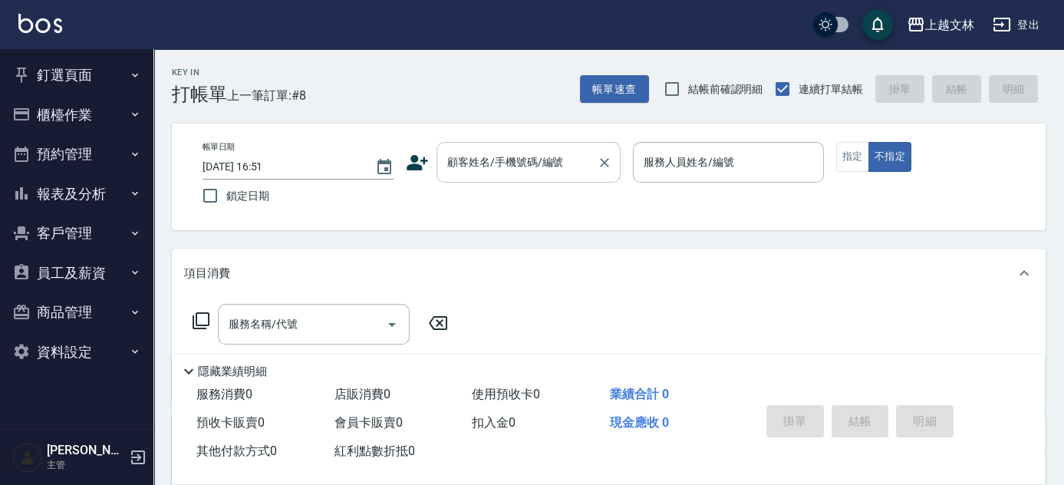
click at [450, 170] on input "顧客姓名/手機號碼/編號" at bounding box center [516, 162] width 147 height 27
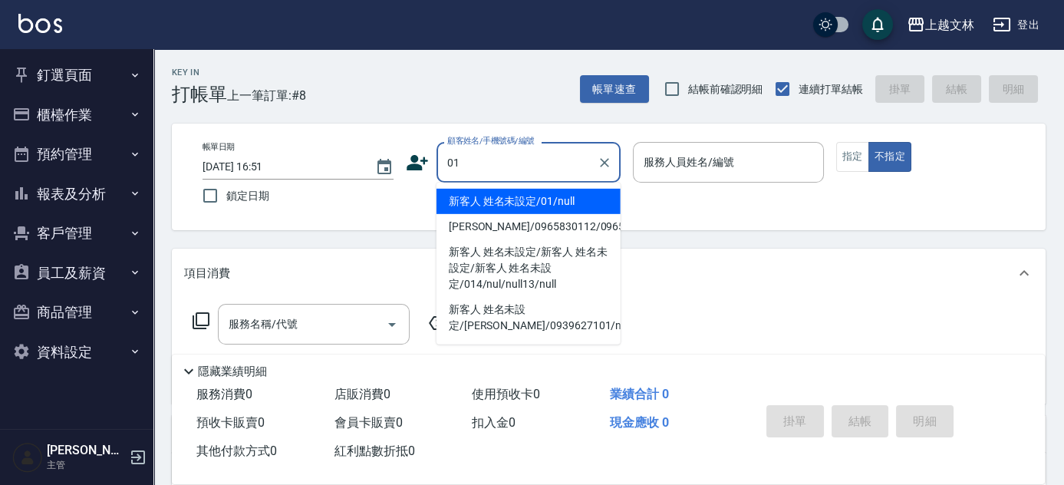
type input "新客人 姓名未設定/01/null"
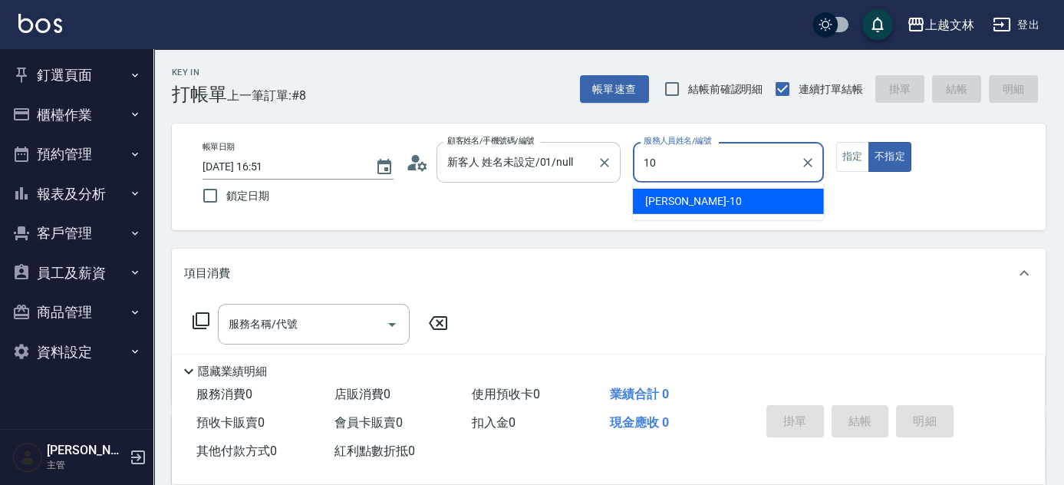
type input "[PERSON_NAME]-10"
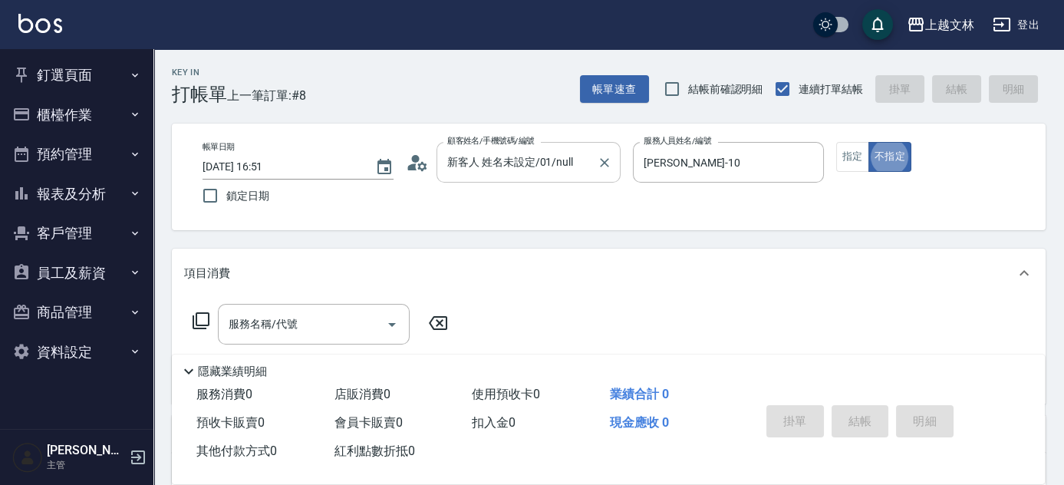
type button "false"
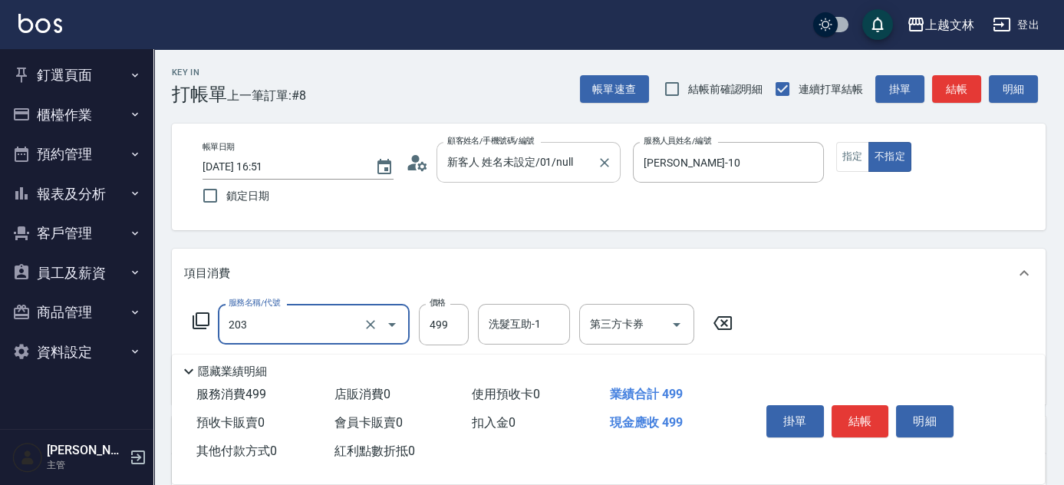
type input "B級洗+剪(203)"
type input "精油(107)"
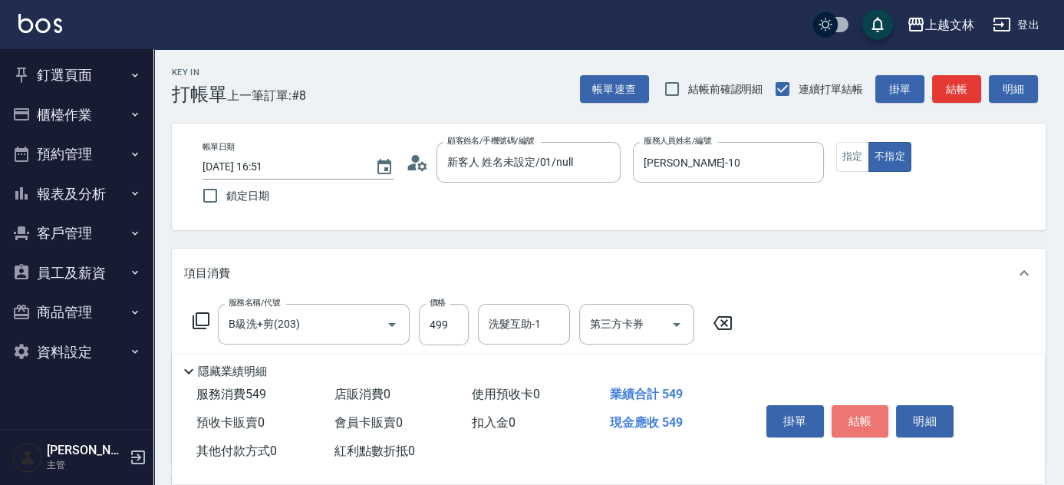
drag, startPoint x: 851, startPoint y: 407, endPoint x: 815, endPoint y: 379, distance: 45.9
click at [851, 407] on button "結帳" at bounding box center [861, 421] width 58 height 32
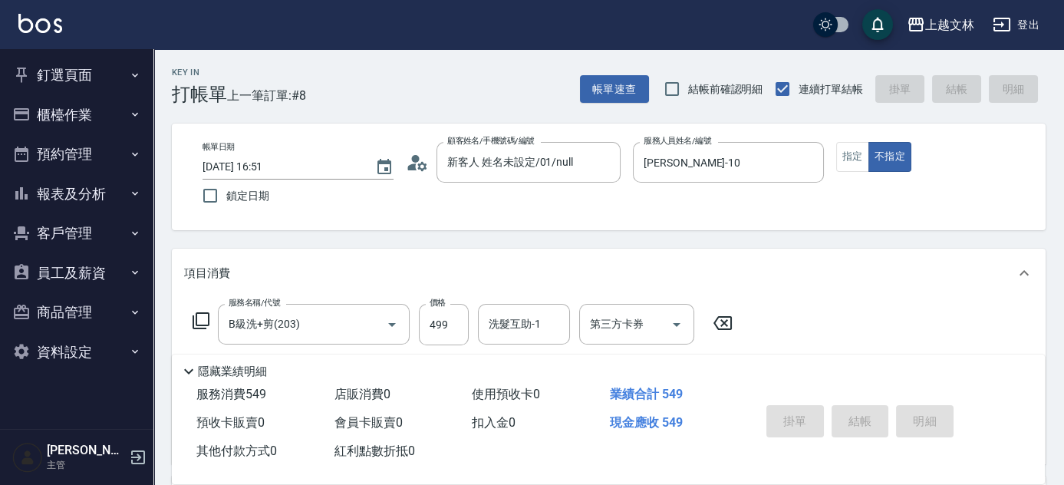
type input "[DATE] 16:52"
